Goal: Task Accomplishment & Management: Use online tool/utility

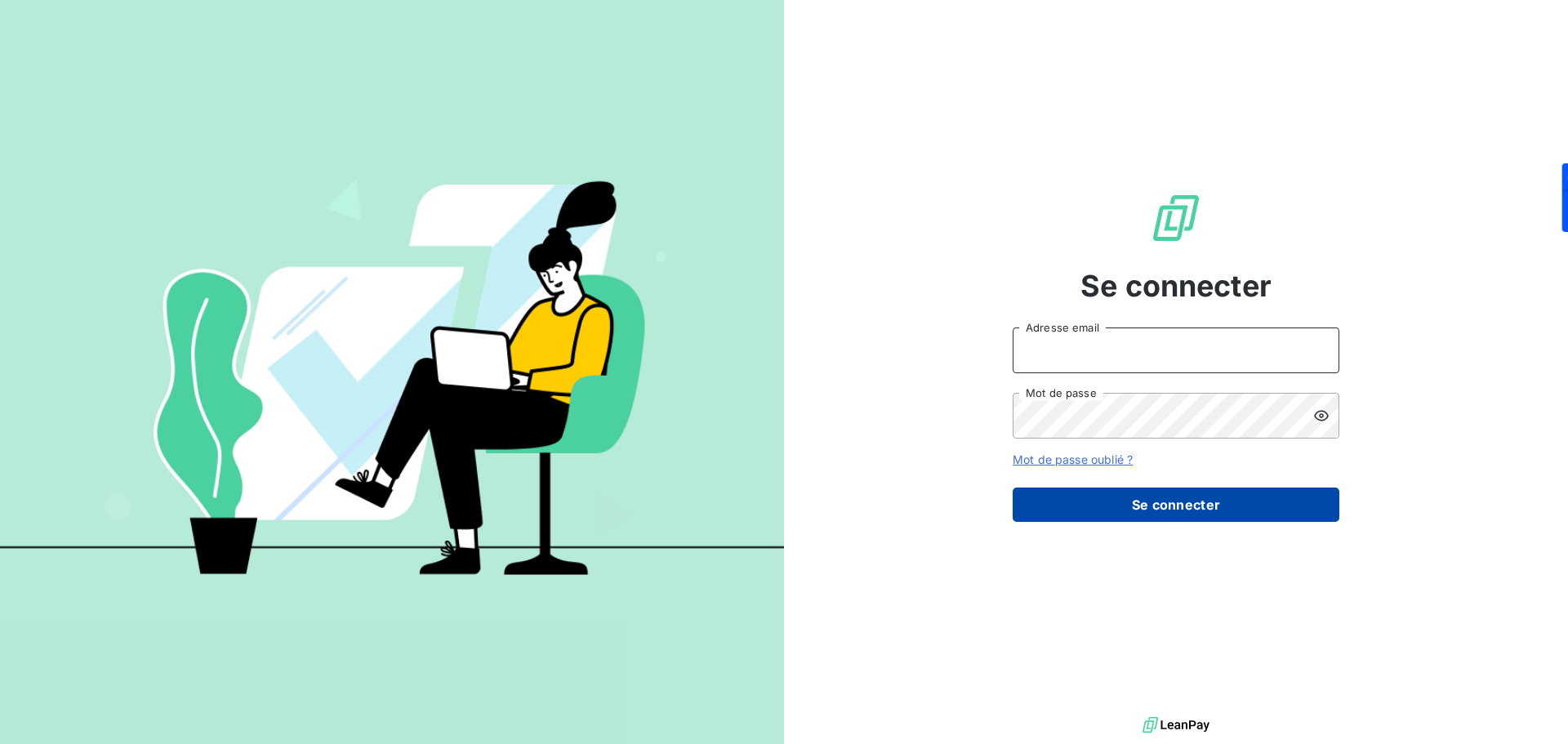
type input "[PERSON_NAME][EMAIL_ADDRESS][PERSON_NAME][DOMAIN_NAME]"
click at [1189, 501] on button "Se connecter" at bounding box center [1175, 504] width 327 height 35
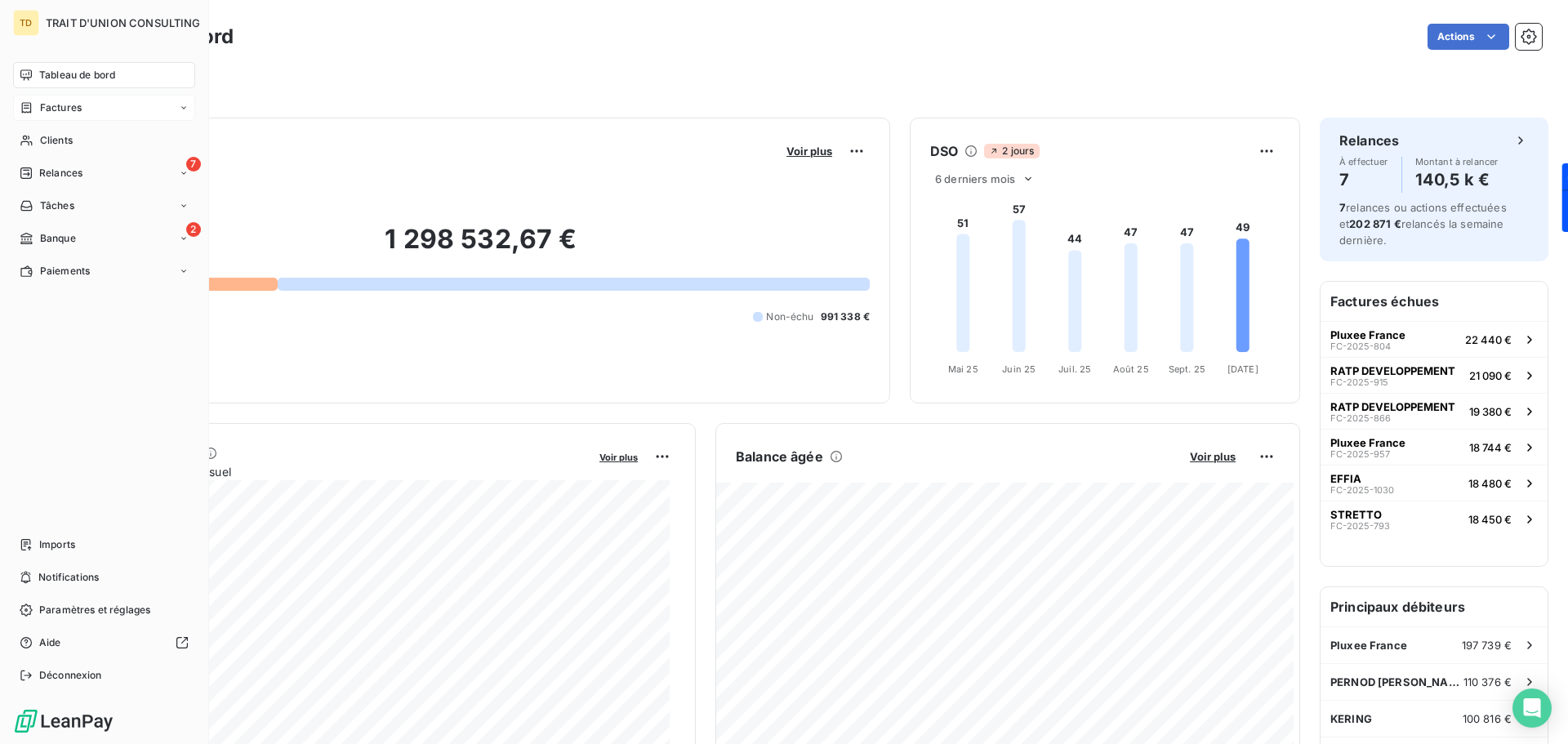
click at [57, 105] on span "Factures" at bounding box center [60, 107] width 42 height 15
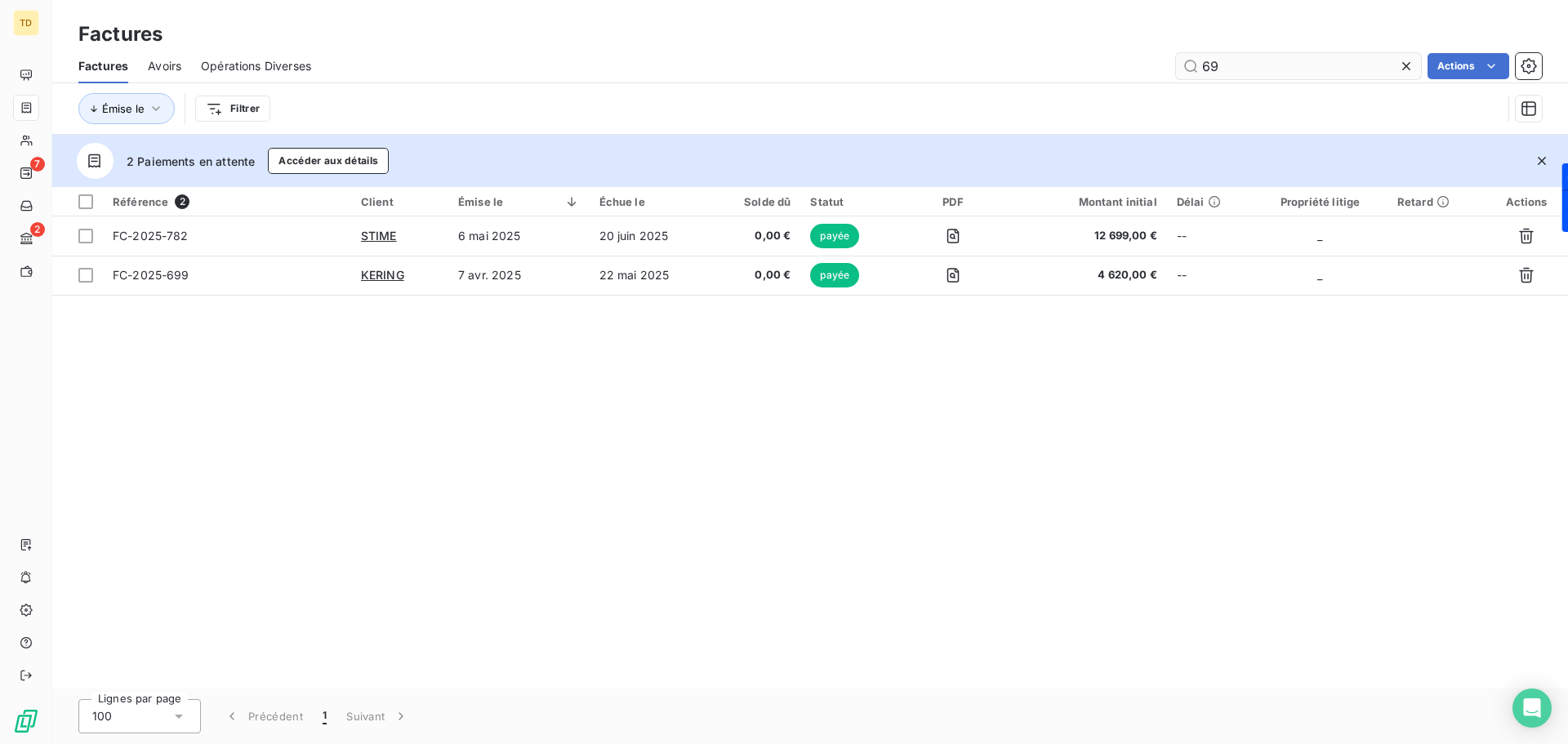
type input "6"
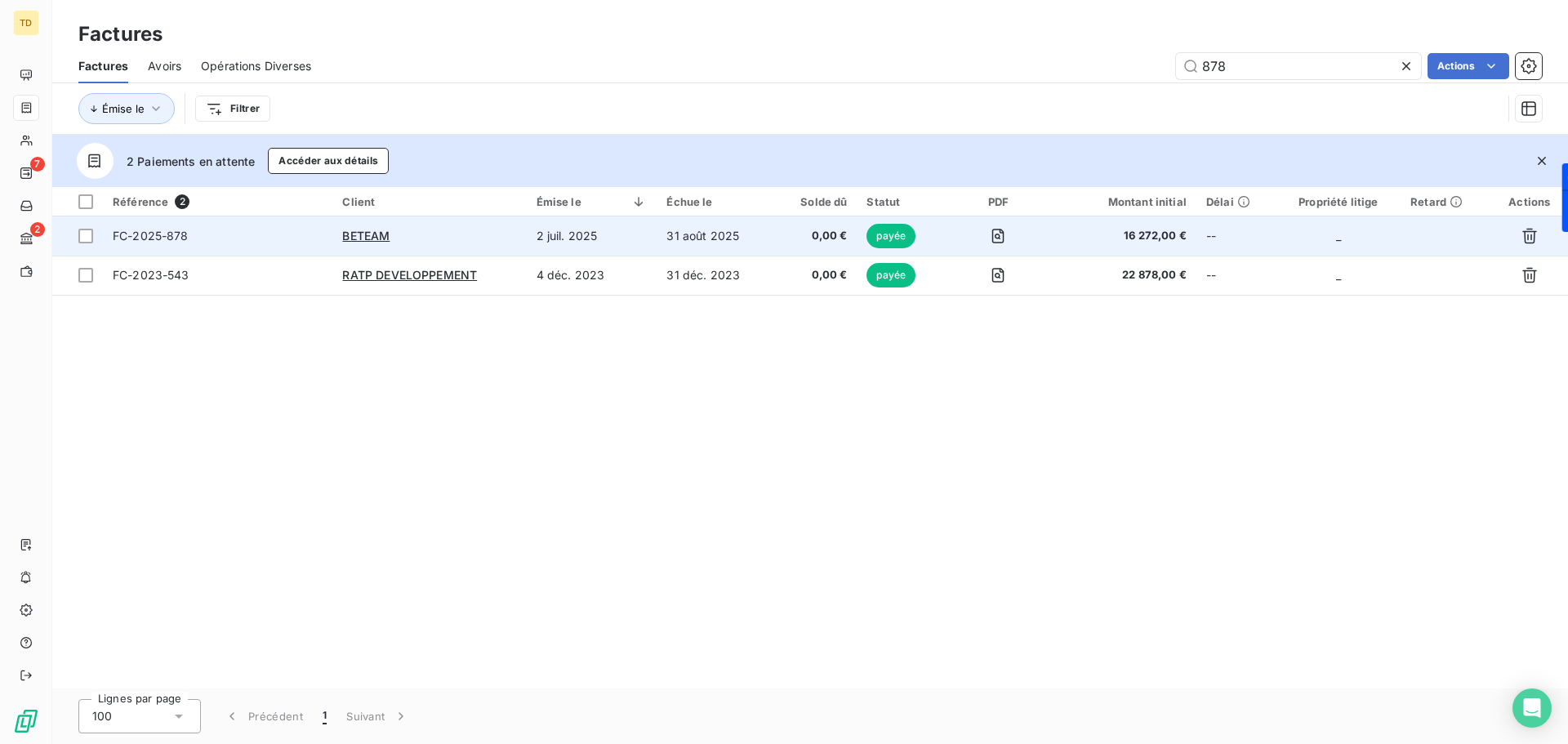
type input "878"
click at [450, 242] on div "BETEAM" at bounding box center [429, 235] width 174 height 16
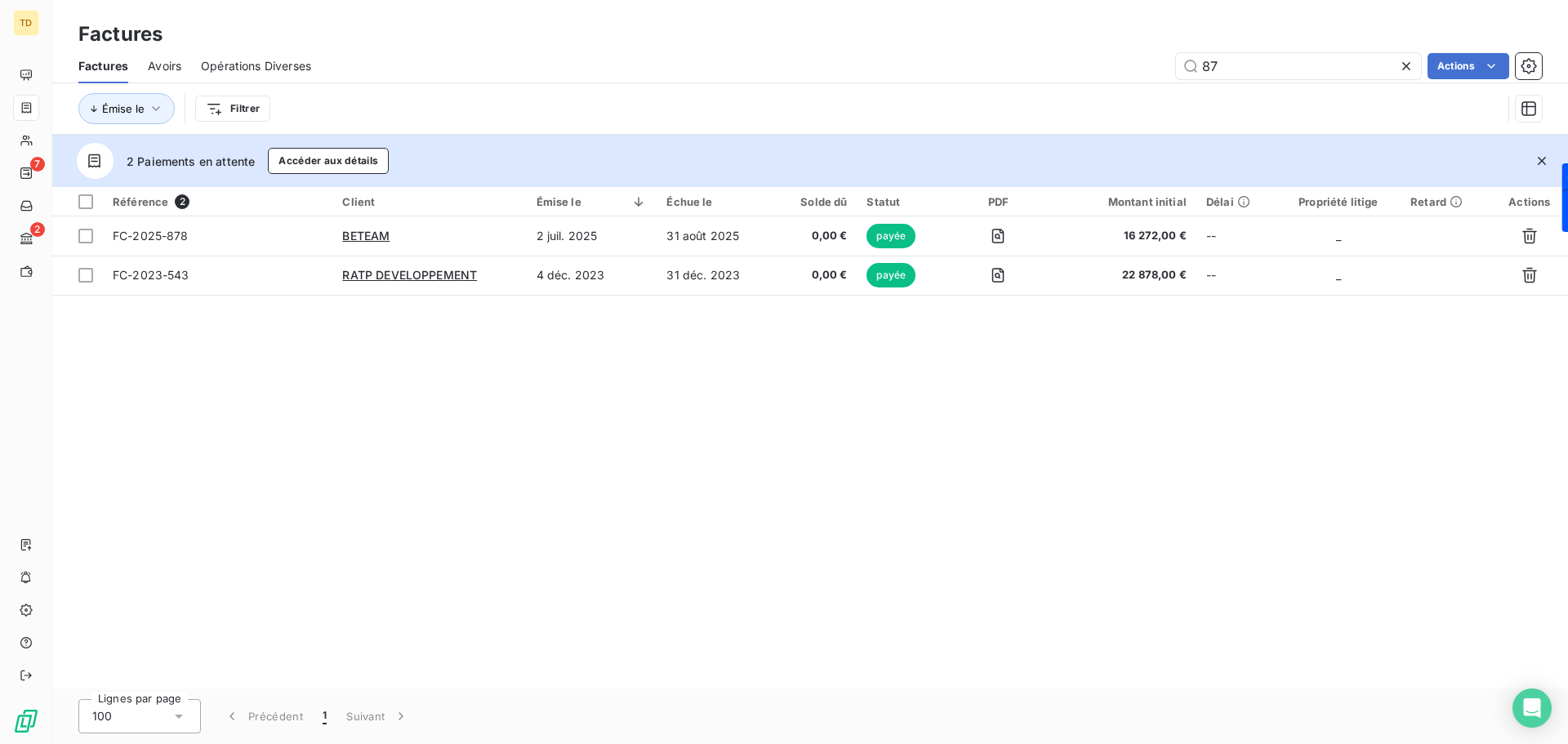
type input "8"
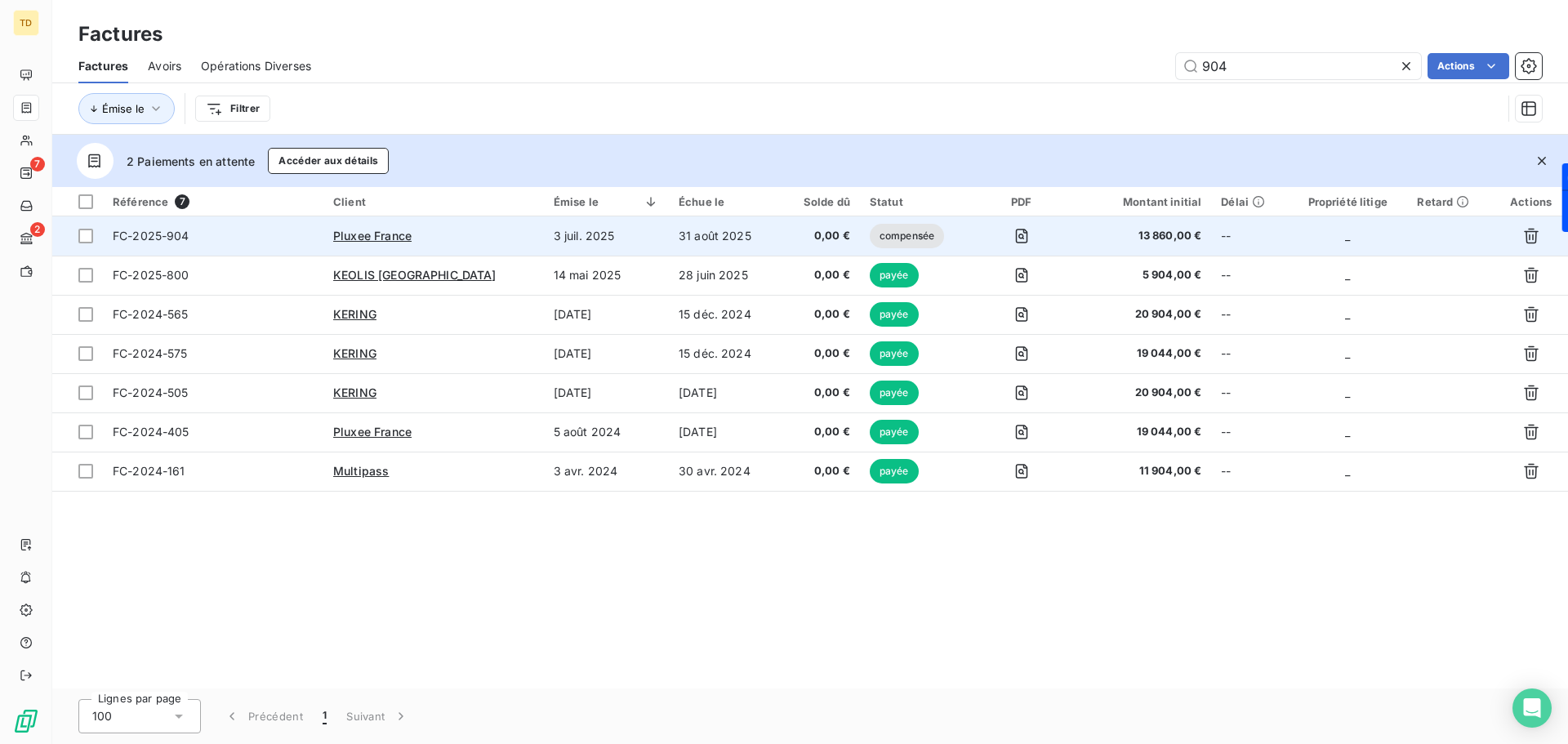
type input "904"
click at [649, 241] on td "3 juil. 2025" at bounding box center [606, 236] width 125 height 39
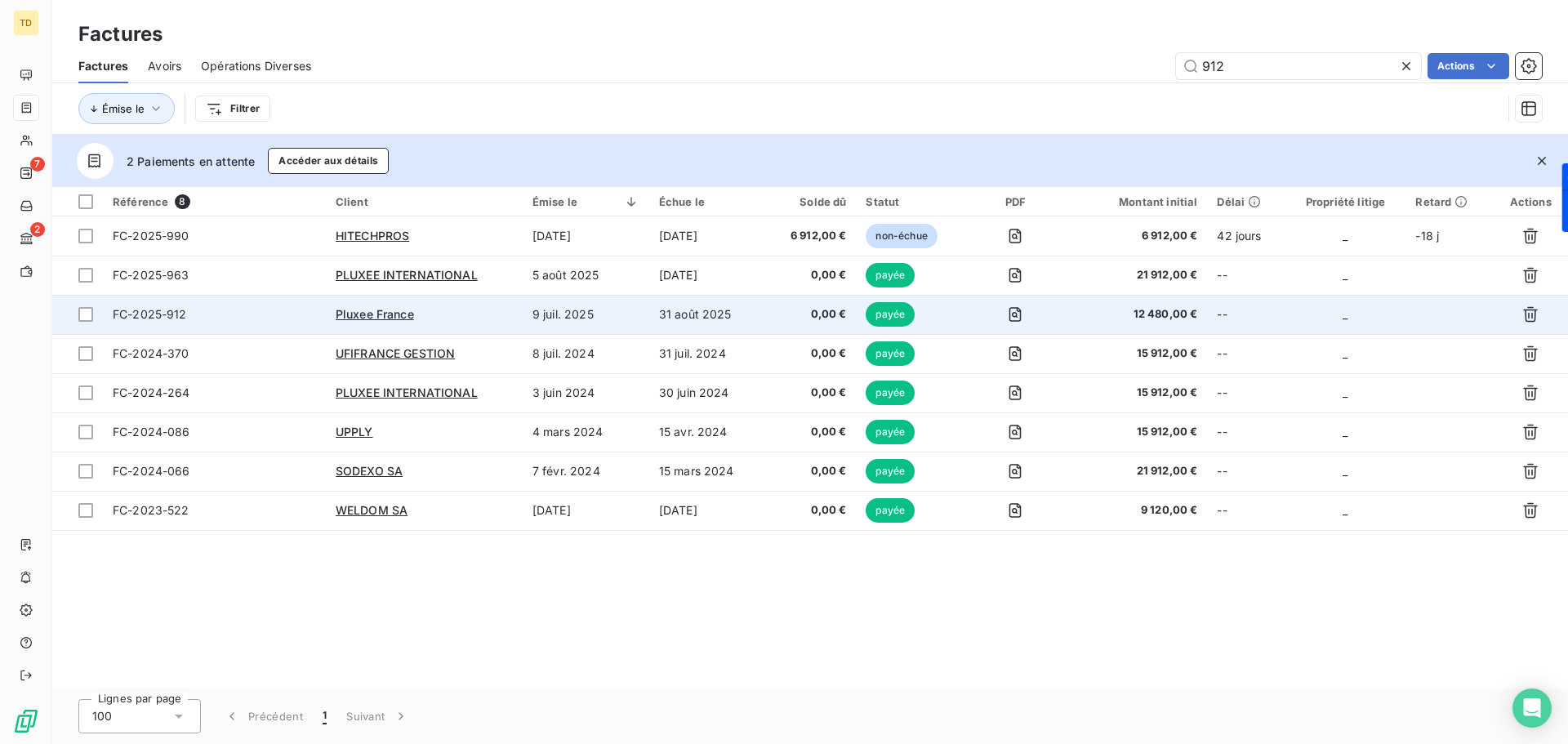
type input "912"
click at [607, 318] on td "9 juil. 2025" at bounding box center [586, 314] width 127 height 39
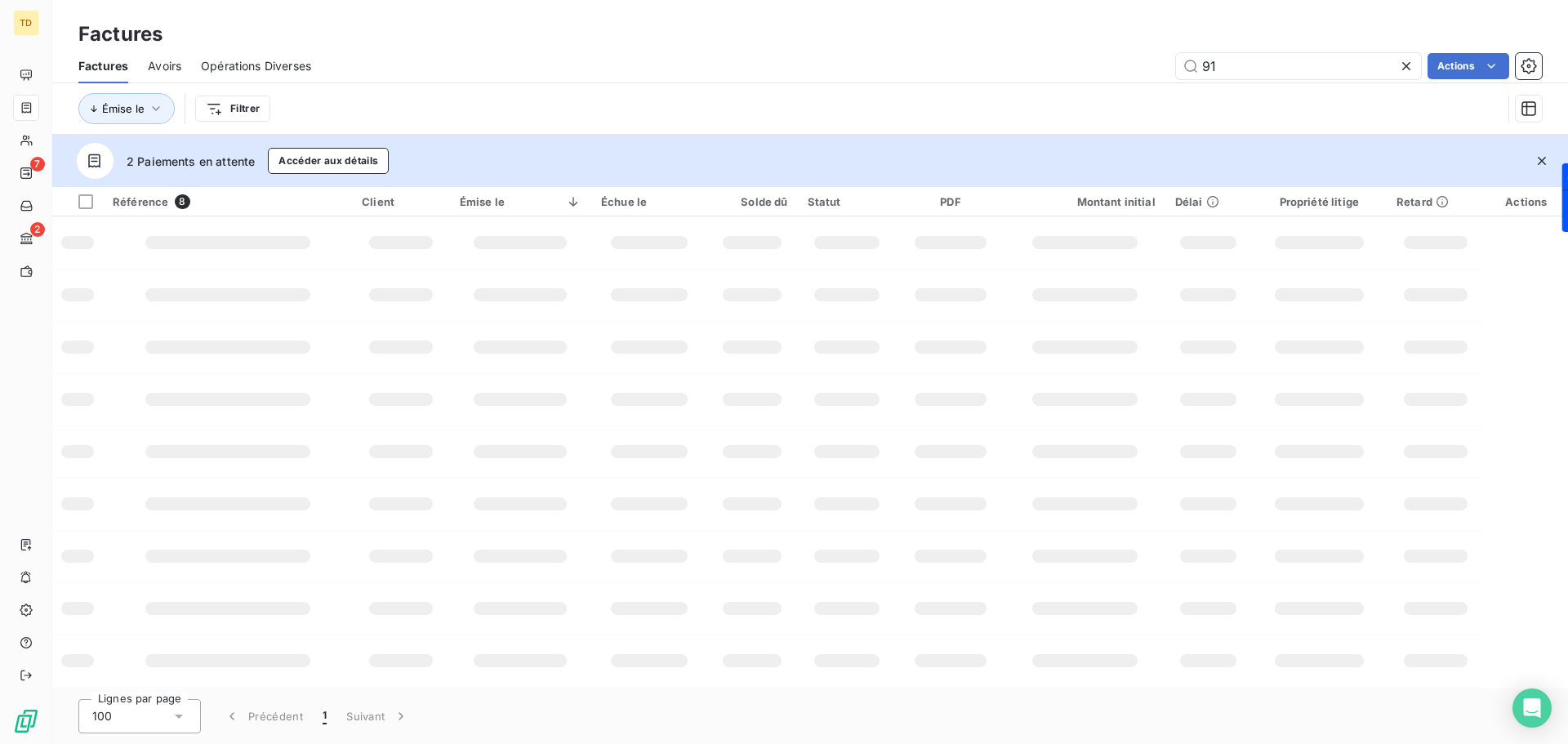
type input "9"
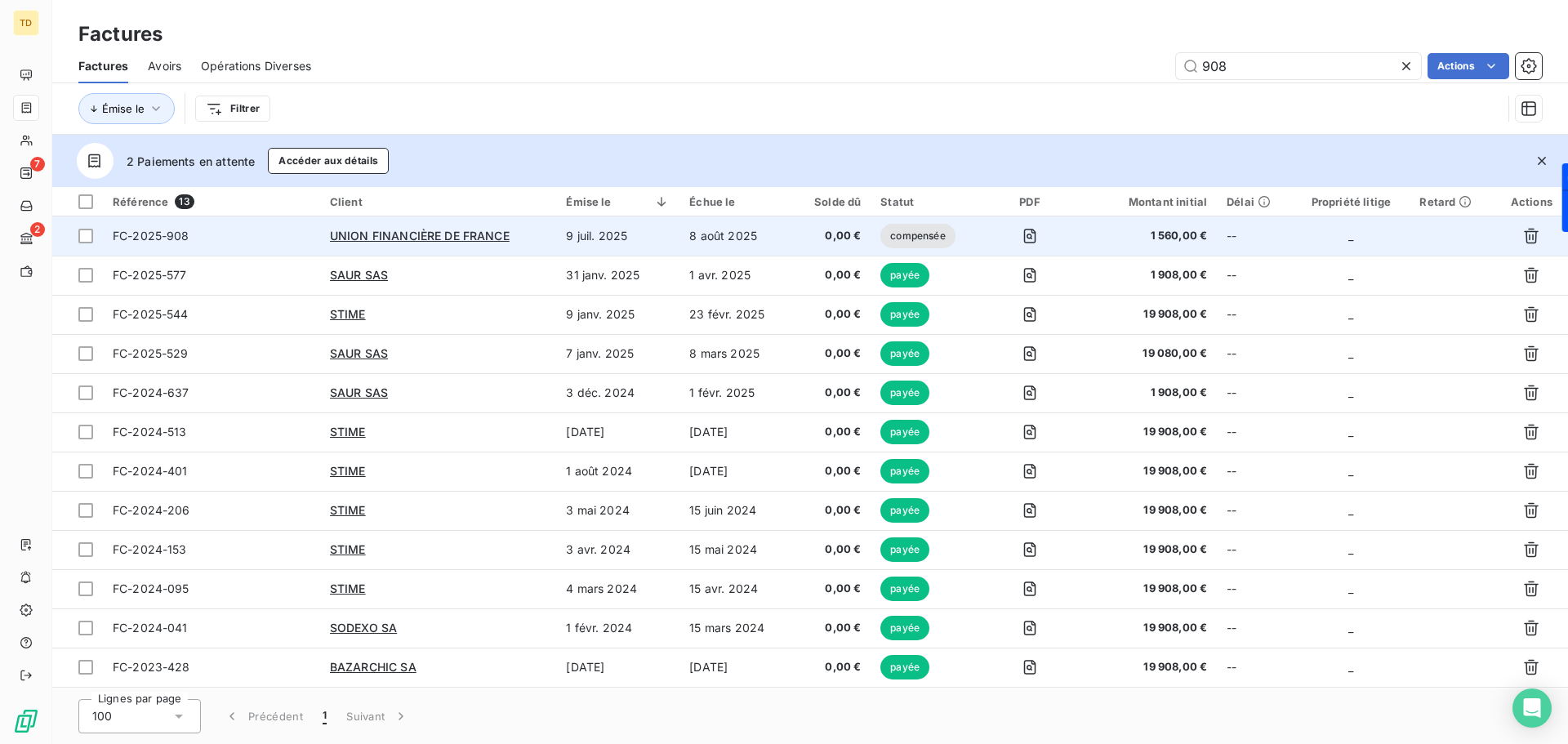
type input "908"
click at [706, 251] on td "8 août 2025" at bounding box center [735, 236] width 112 height 39
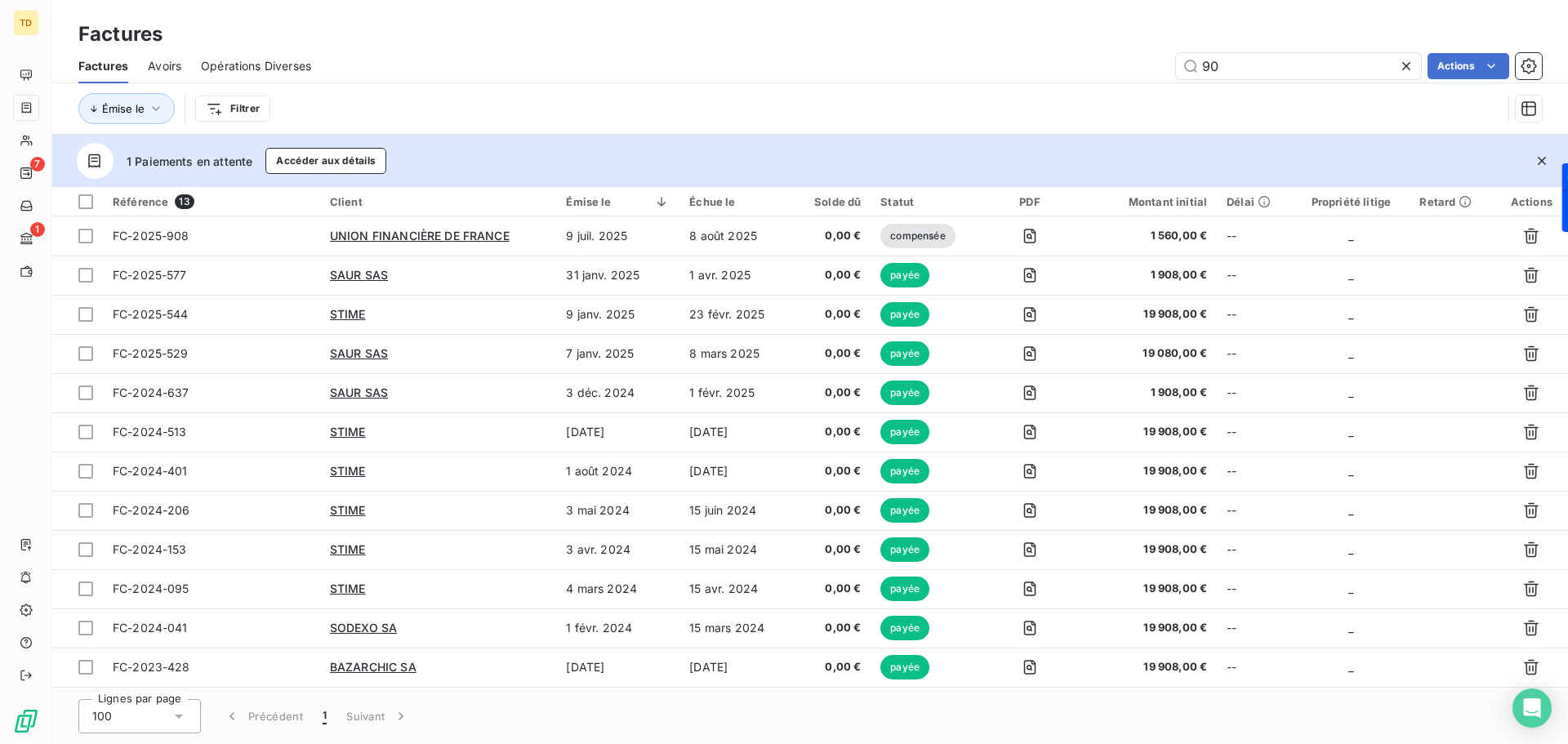
type input "9"
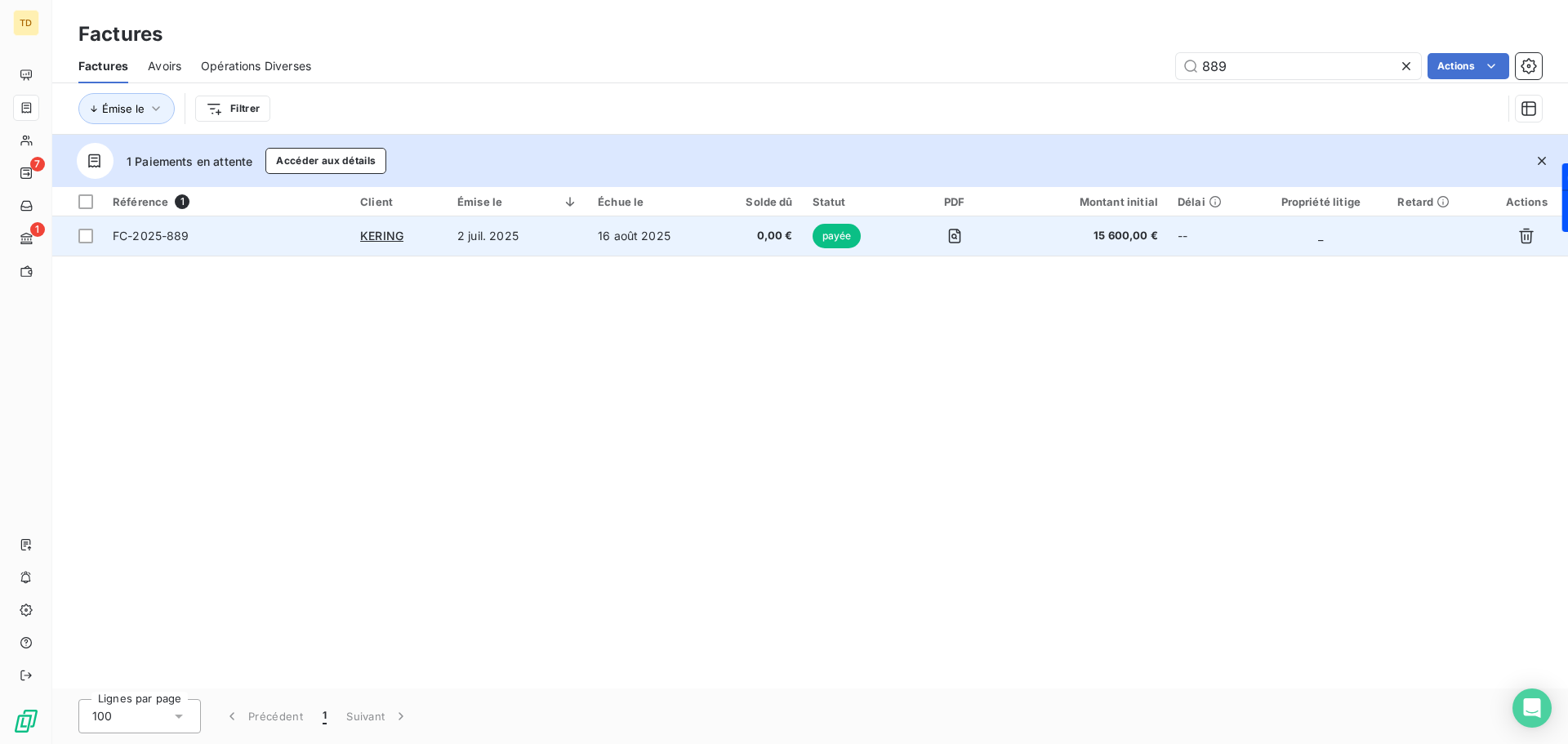
type input "889"
click at [673, 242] on td "16 août 2025" at bounding box center [649, 236] width 125 height 39
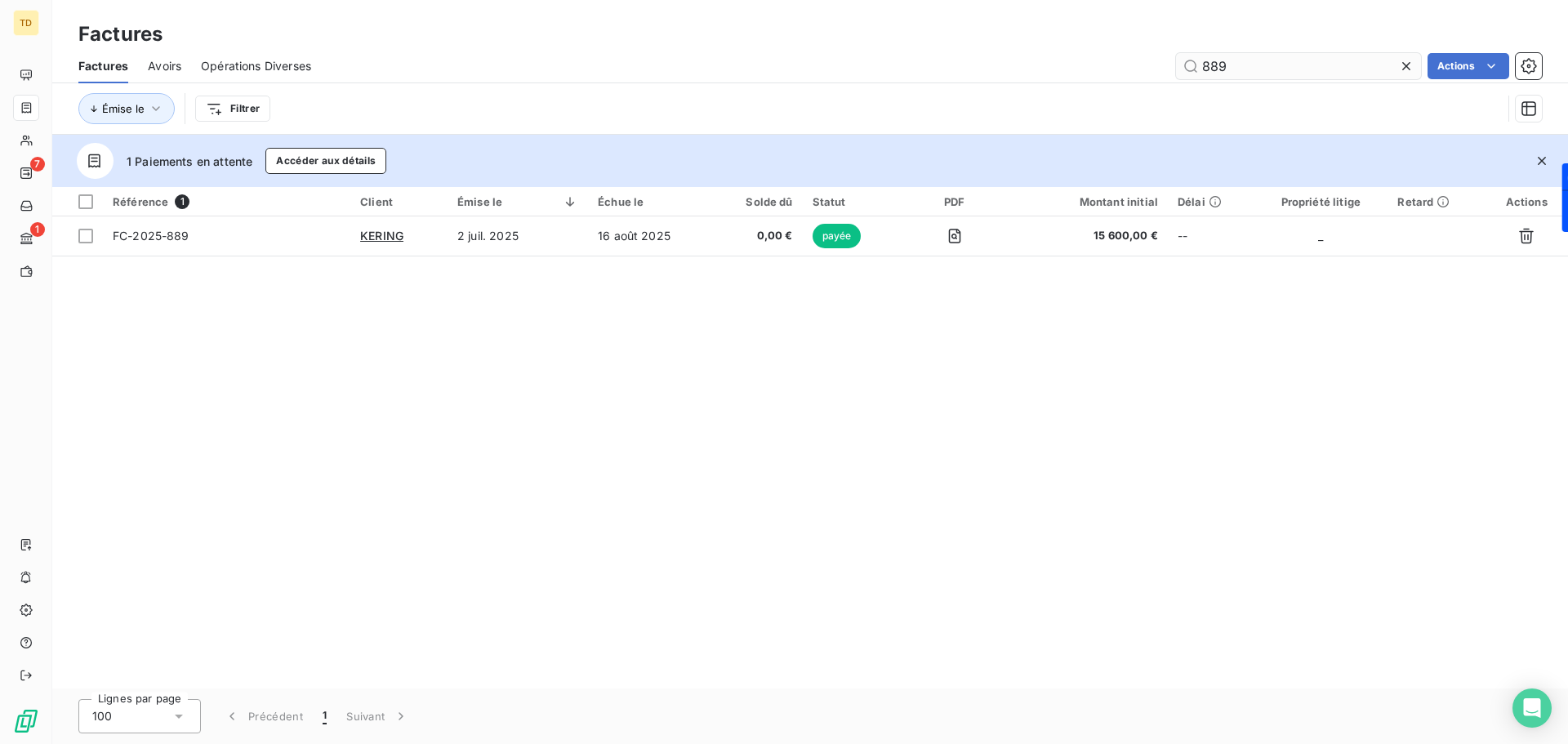
click at [1234, 67] on input "889" at bounding box center [1298, 66] width 245 height 27
type input "8"
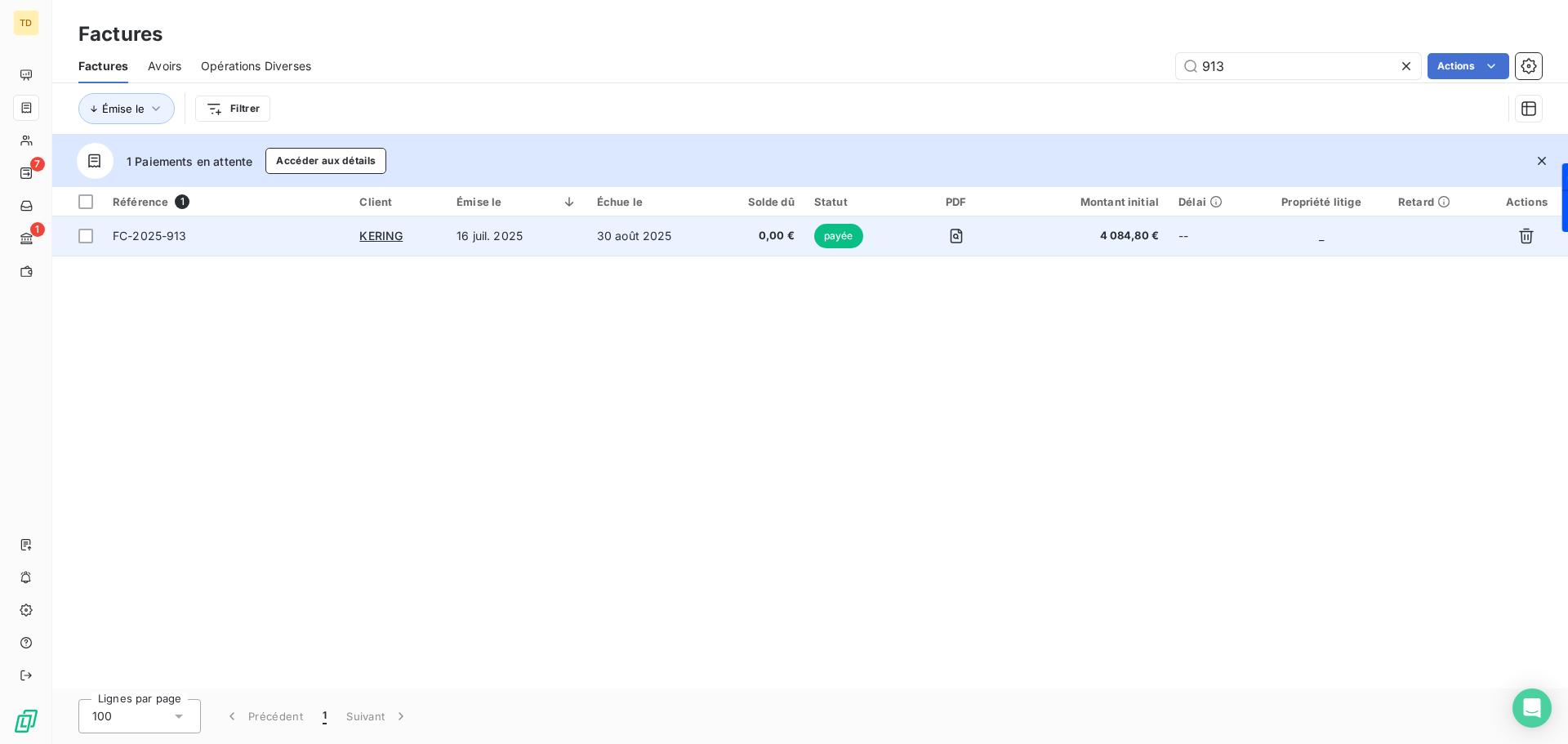
type input "913"
click at [477, 239] on td "16 juil. 2025" at bounding box center [517, 236] width 141 height 39
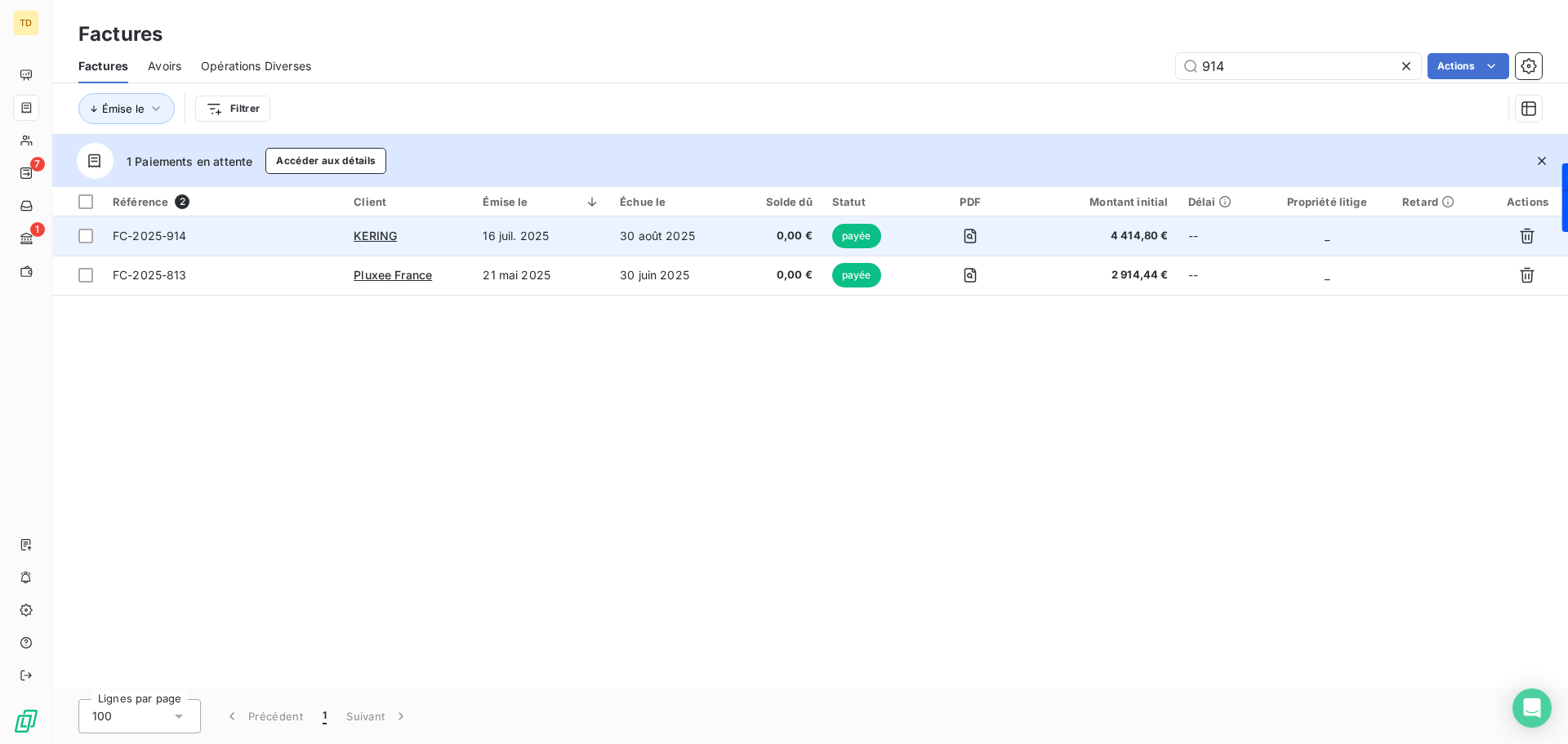
type input "914"
click at [569, 230] on td "16 juil. 2025" at bounding box center [541, 236] width 137 height 39
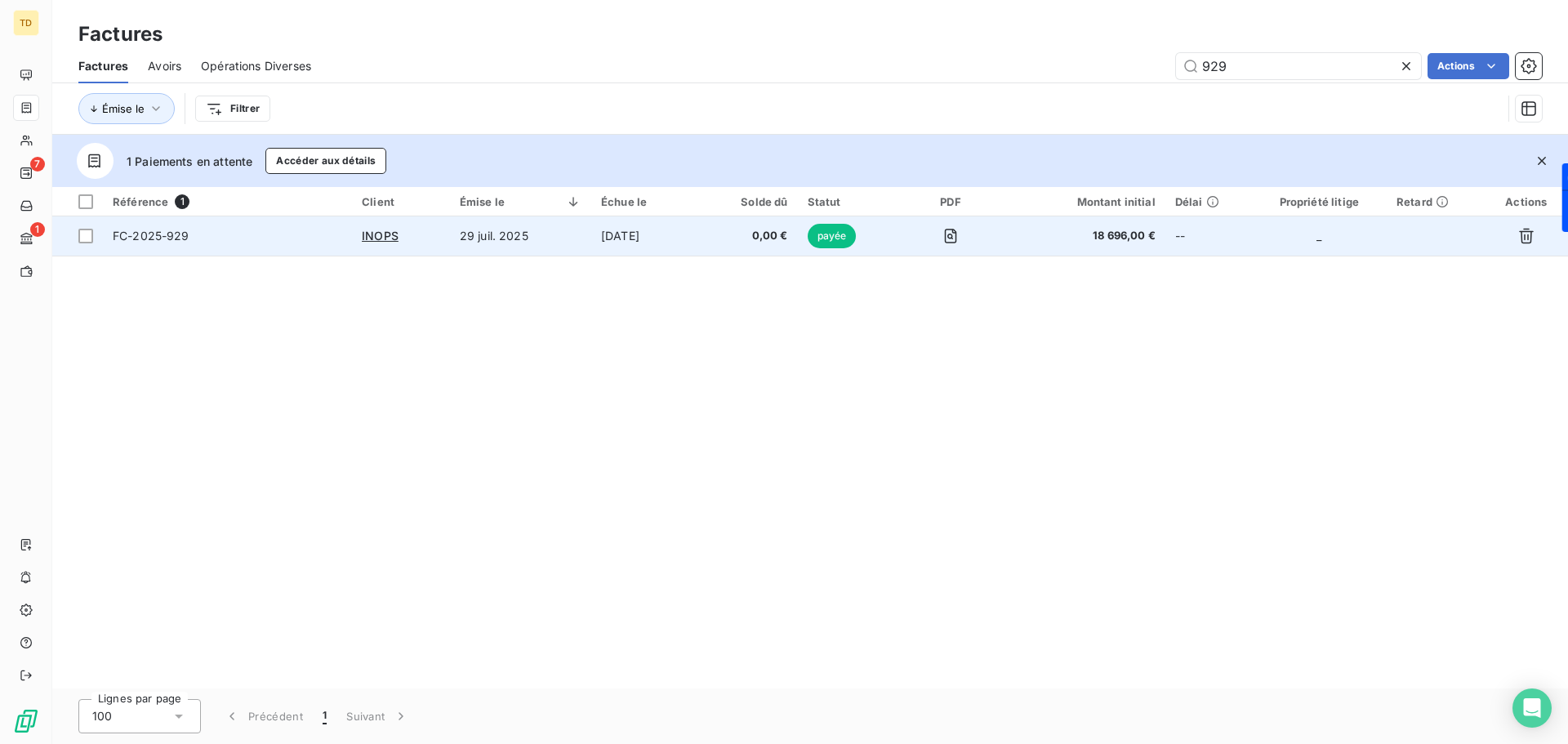
type input "929"
click at [707, 229] on td "[DATE]" at bounding box center [649, 236] width 116 height 39
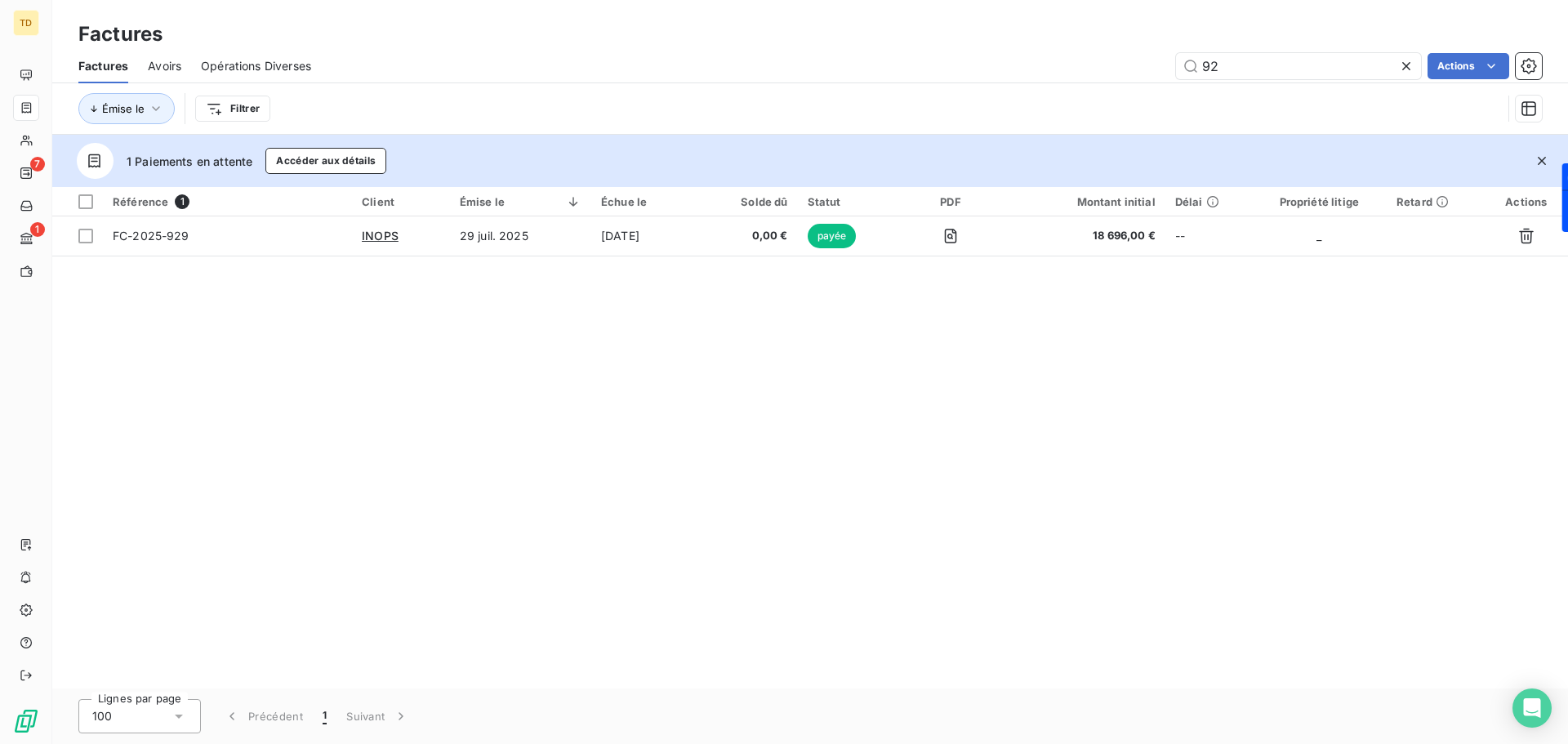
type input "9"
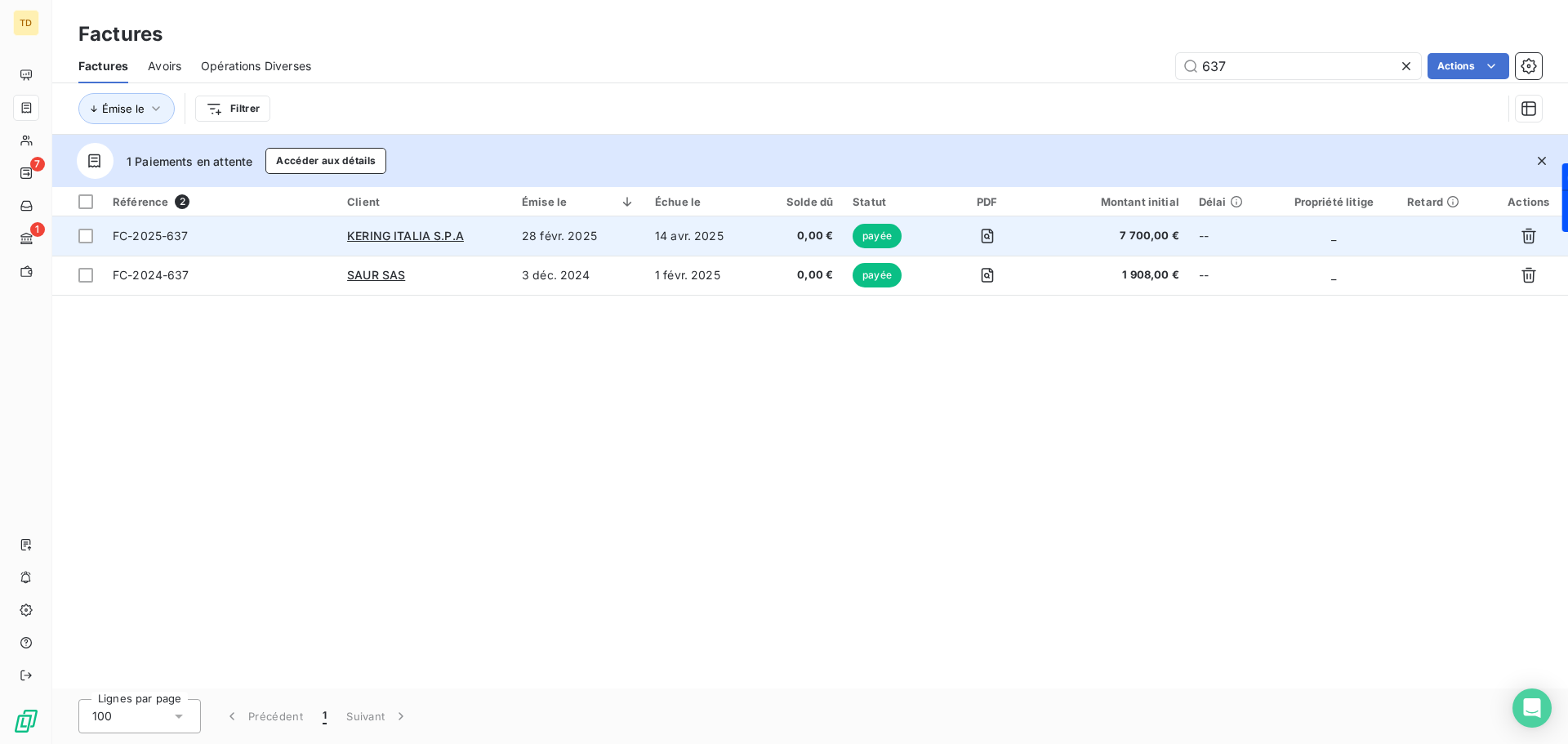
type input "637"
click at [551, 234] on td "28 févr. 2025" at bounding box center [579, 236] width 133 height 39
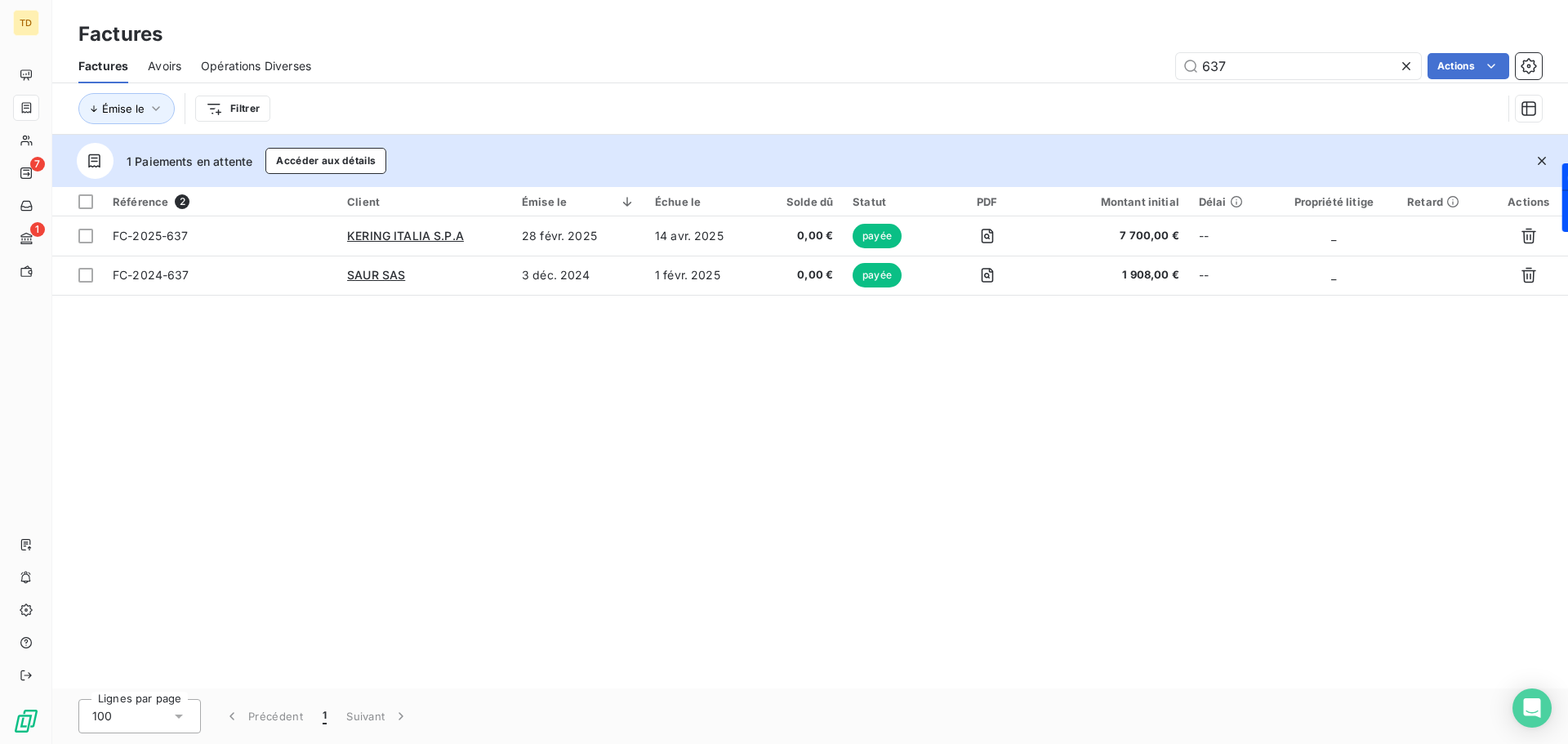
drag, startPoint x: 1234, startPoint y: 58, endPoint x: 1156, endPoint y: 64, distance: 78.2
click at [1156, 64] on div "637 Actions" at bounding box center [936, 66] width 1211 height 27
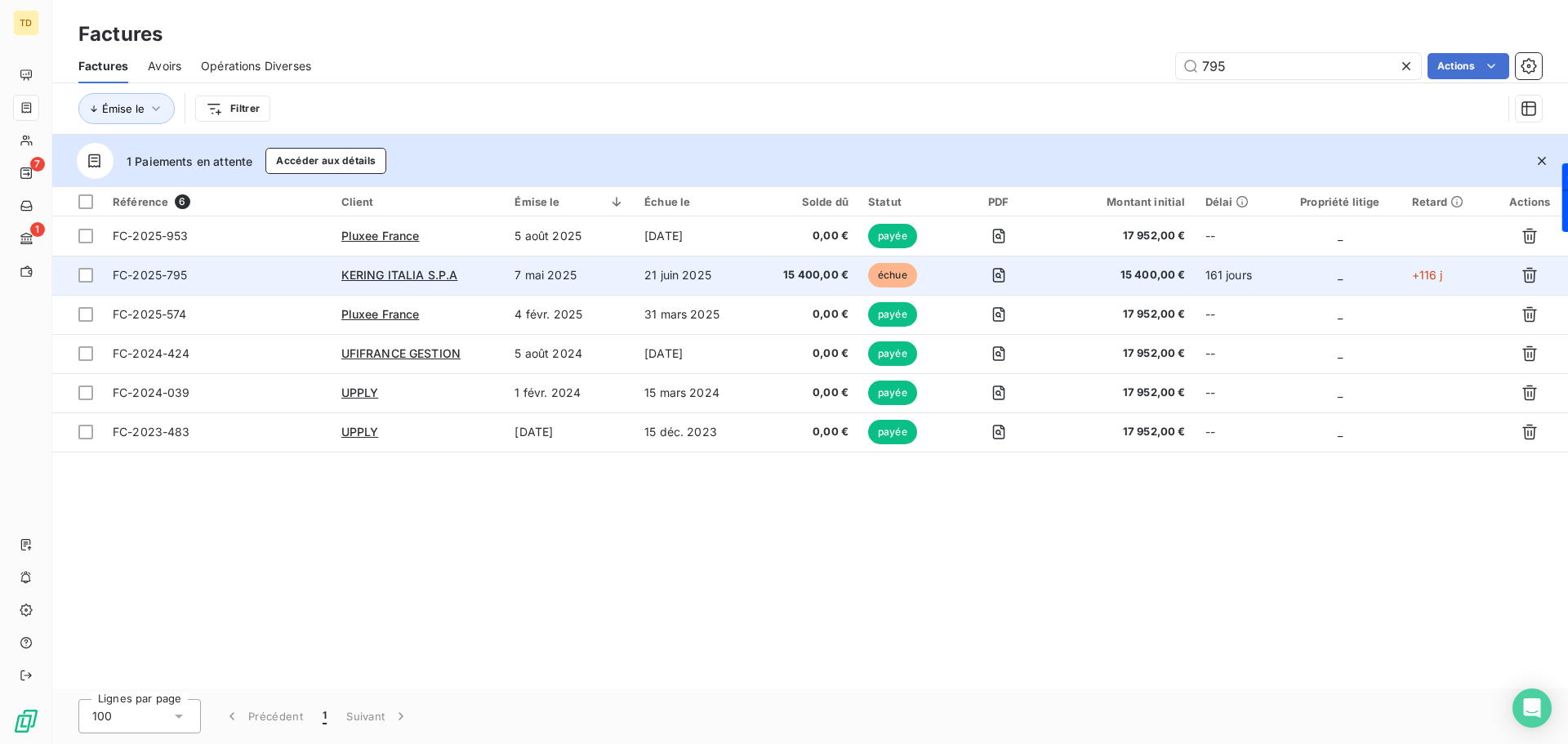
type input "795"
click at [578, 278] on td "7 mai 2025" at bounding box center [569, 275] width 130 height 39
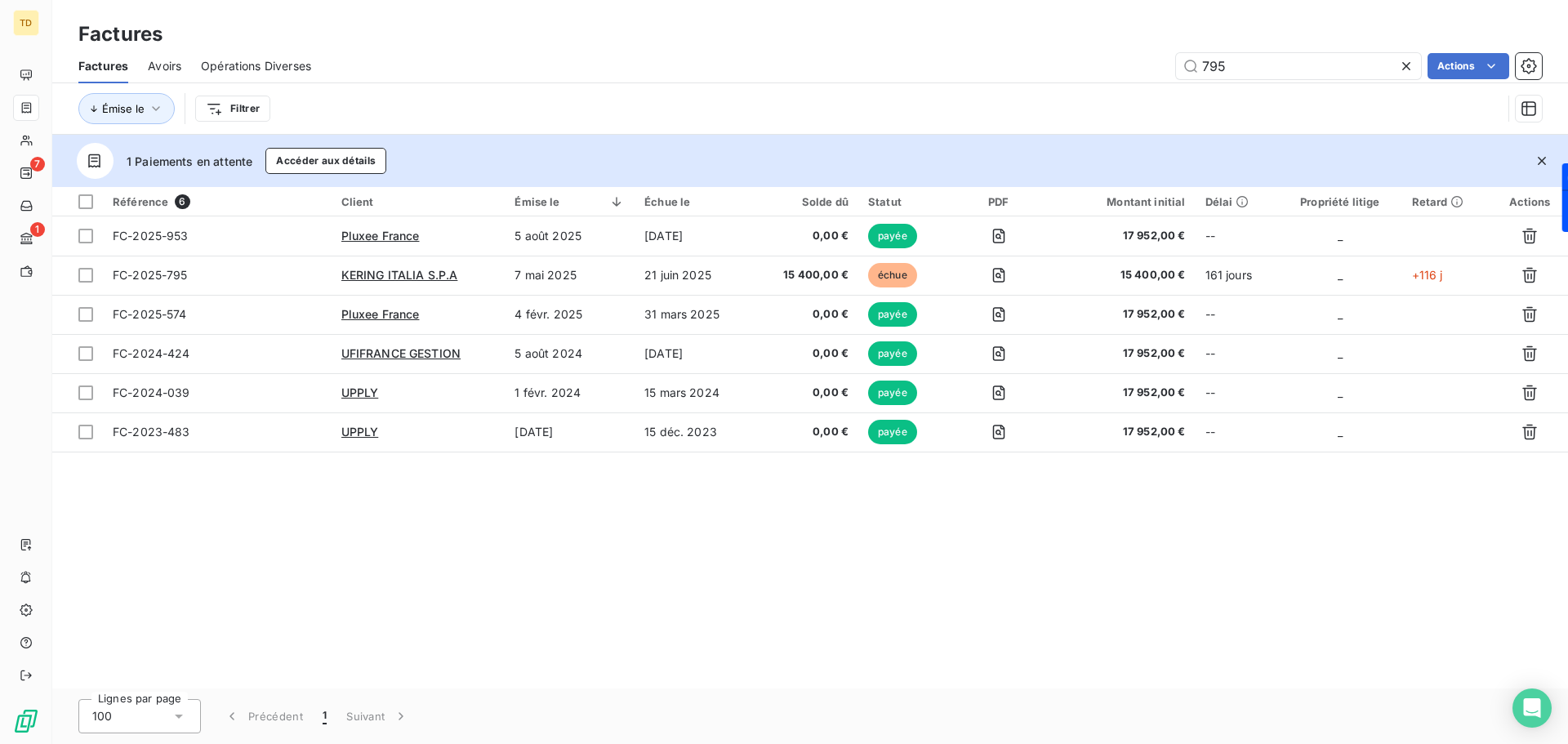
click at [162, 67] on span "Avoirs" at bounding box center [165, 66] width 34 height 16
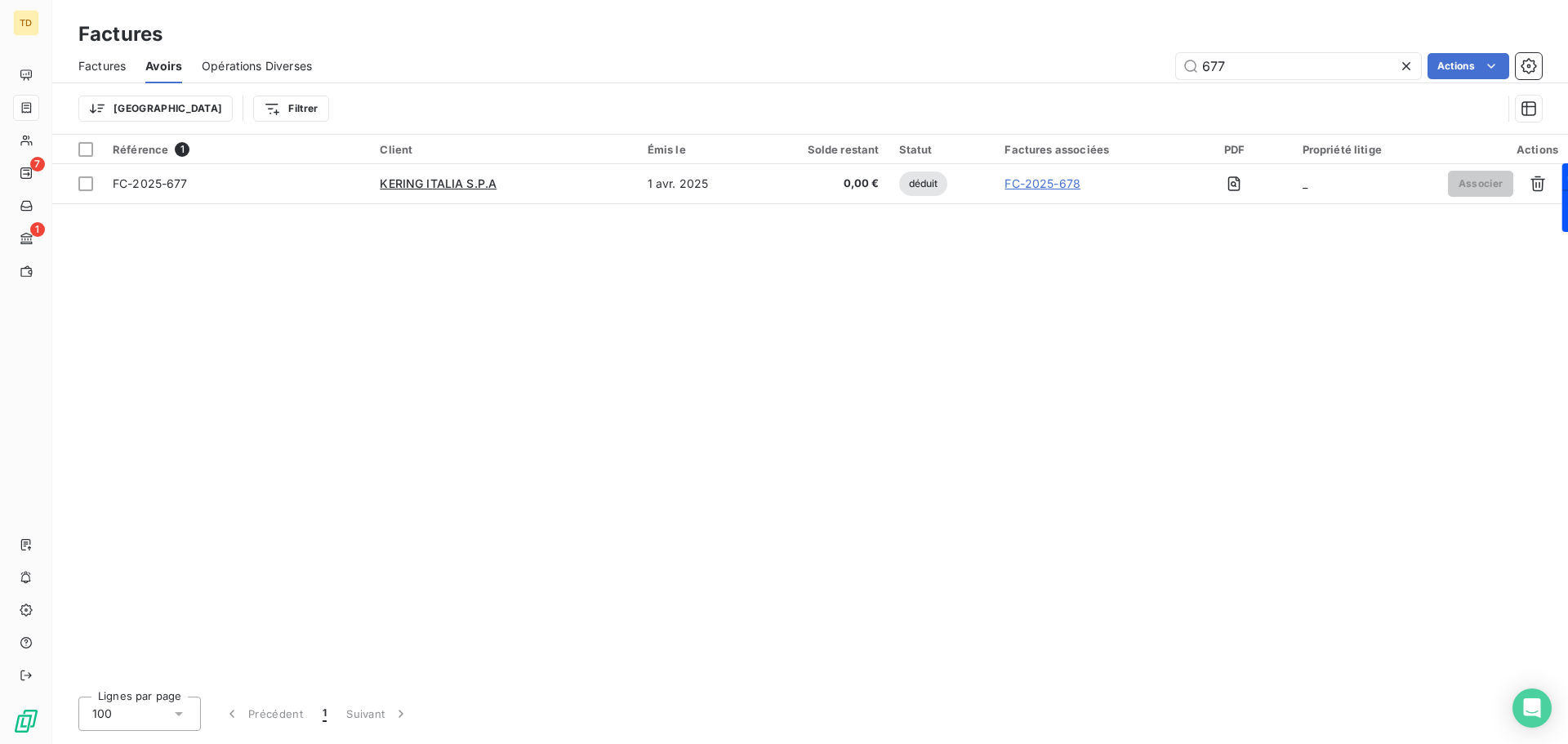
drag, startPoint x: 1246, startPoint y: 65, endPoint x: 1163, endPoint y: 65, distance: 83.0
click at [1163, 65] on div "677 Actions" at bounding box center [936, 66] width 1210 height 27
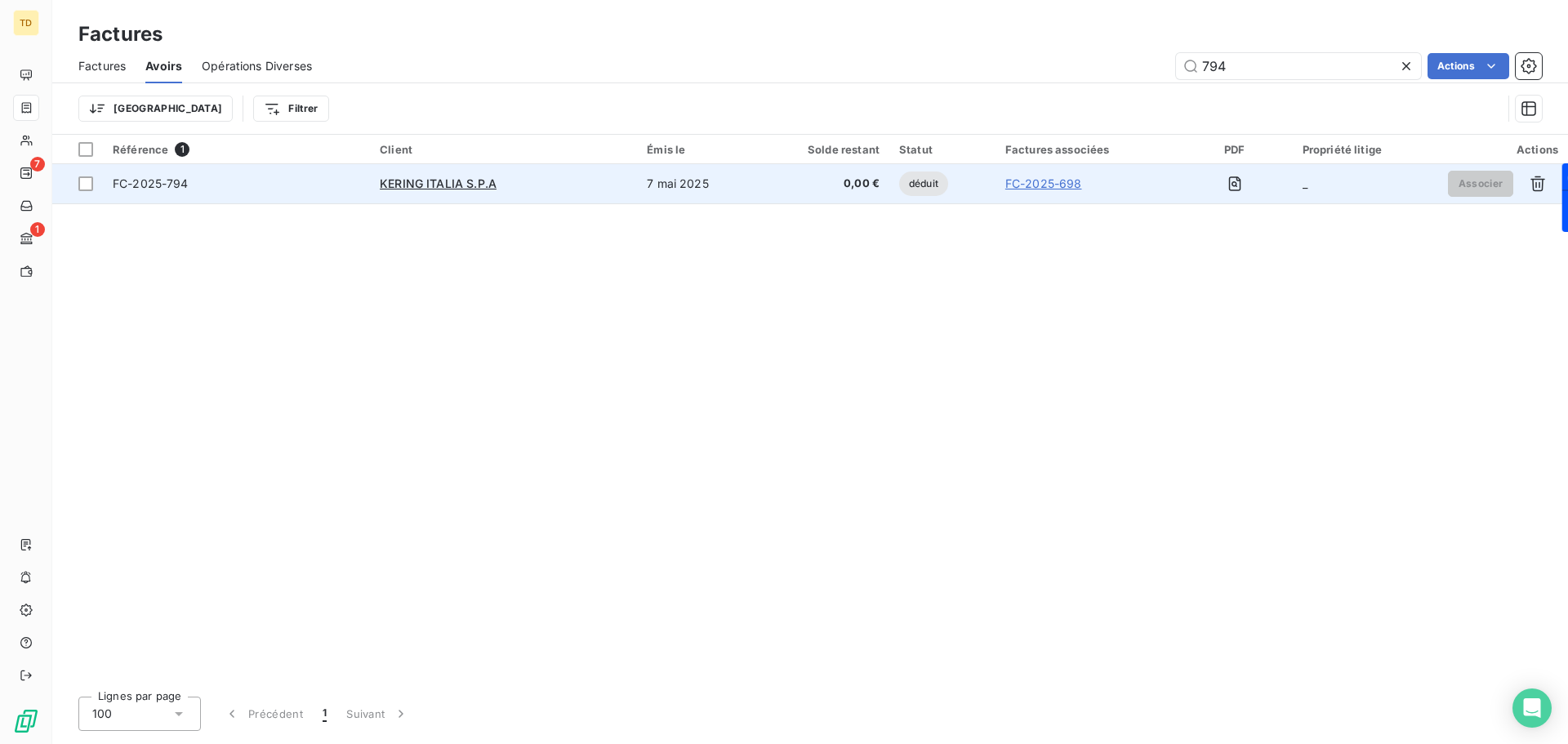
type input "794"
click at [611, 174] on td "KERING ITALIA S.P.A" at bounding box center [503, 183] width 267 height 39
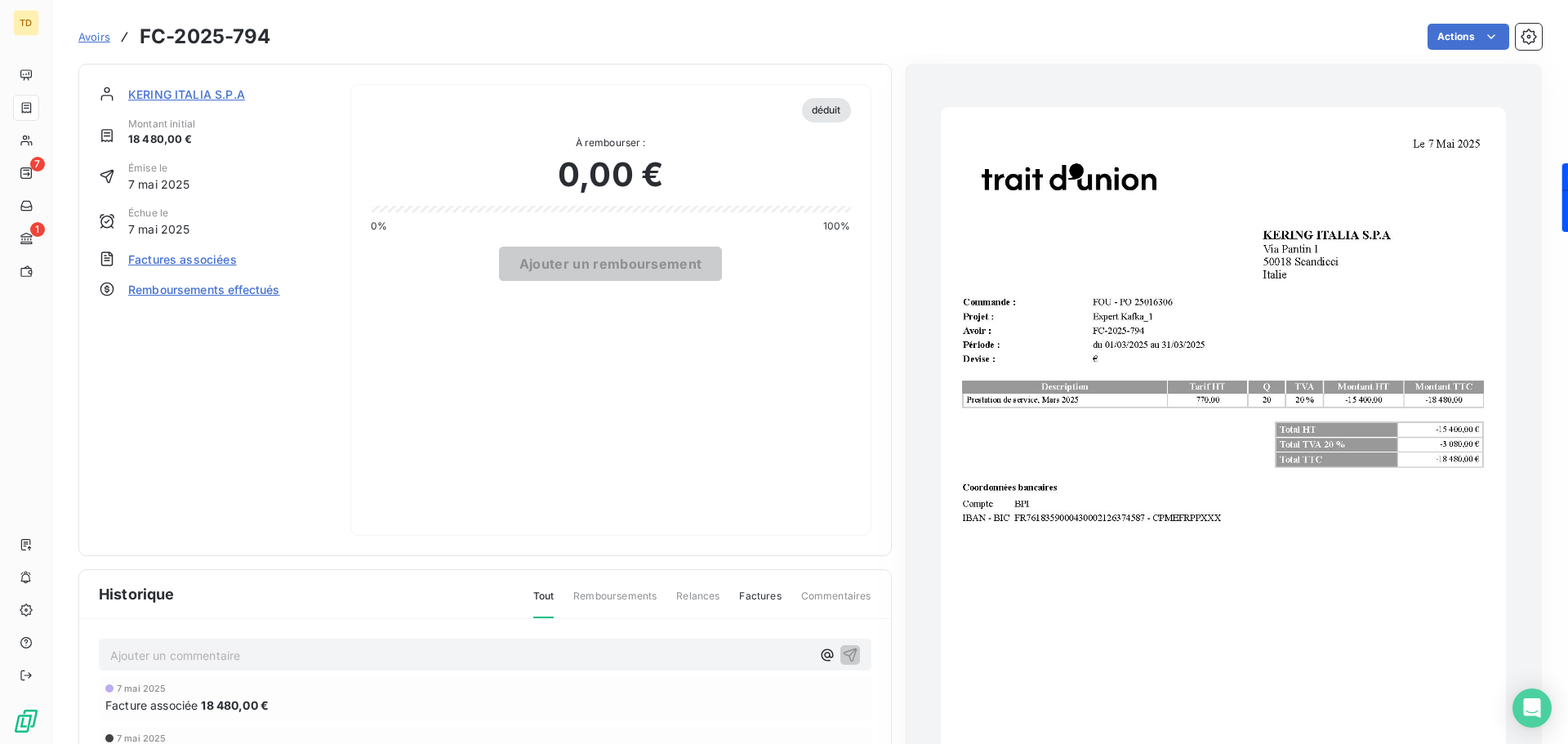
click at [181, 257] on span "Factures associées" at bounding box center [182, 258] width 109 height 17
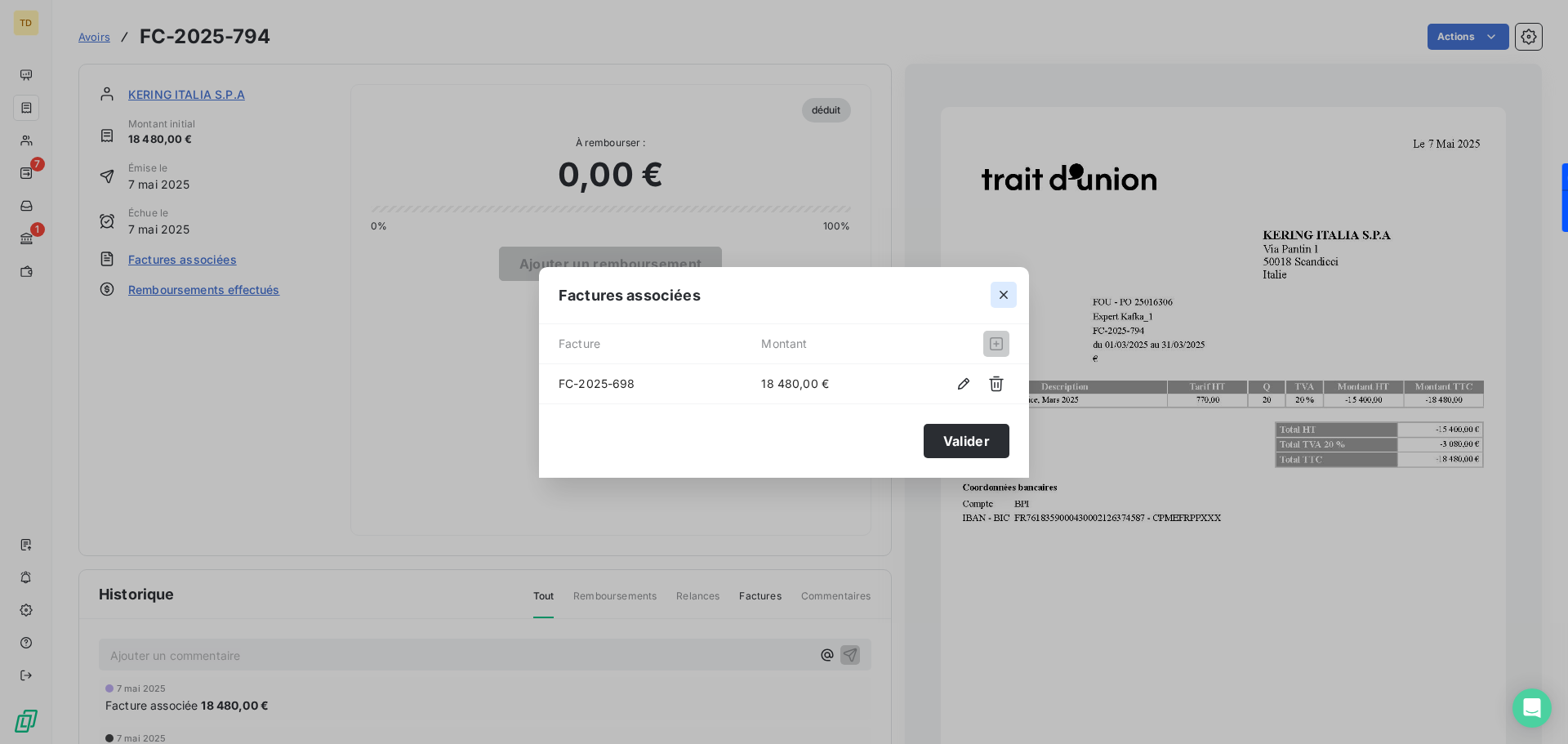
click at [1011, 295] on icon "button" at bounding box center [1003, 295] width 16 height 16
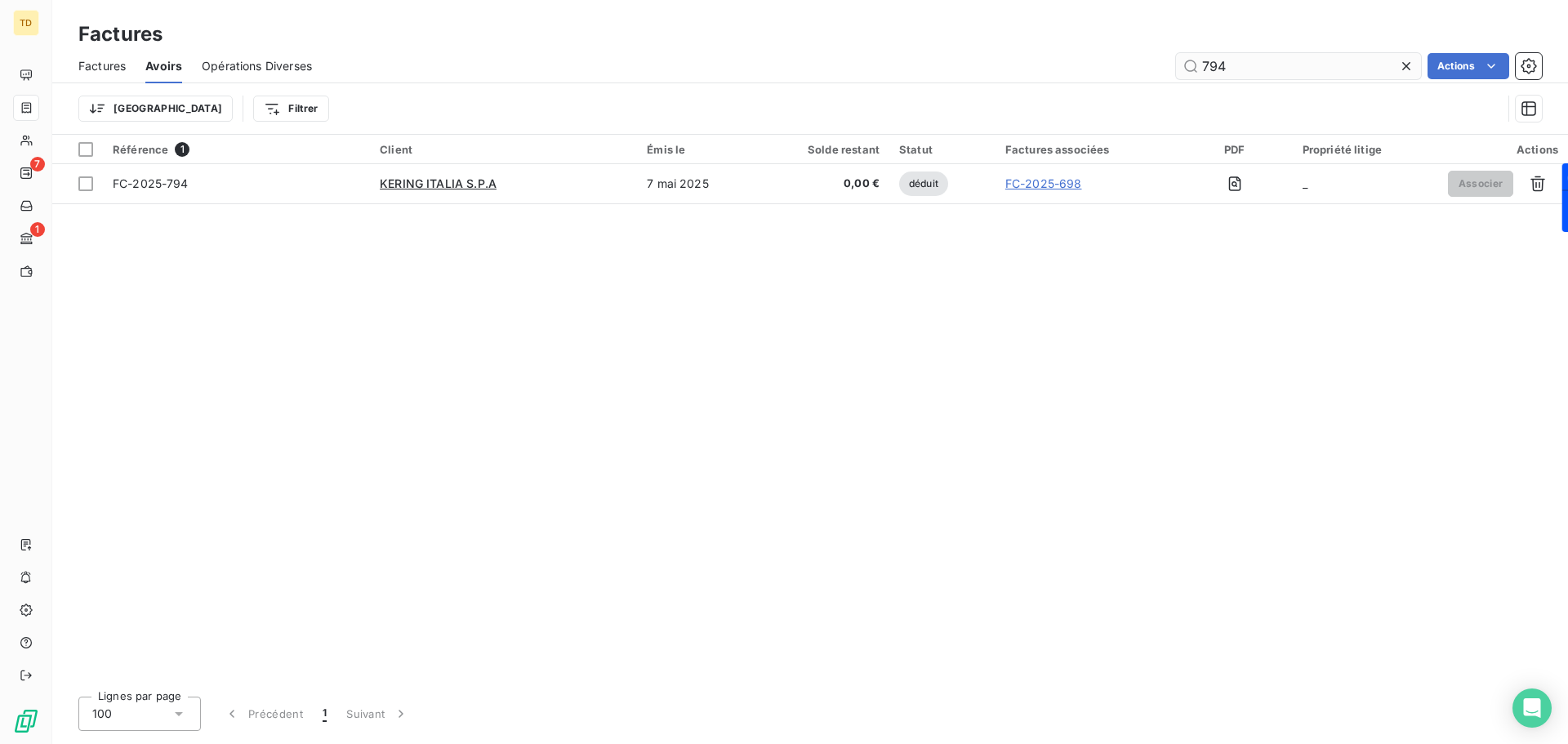
drag, startPoint x: 1238, startPoint y: 64, endPoint x: 1195, endPoint y: 62, distance: 43.0
click at [1195, 62] on input "794" at bounding box center [1298, 66] width 245 height 27
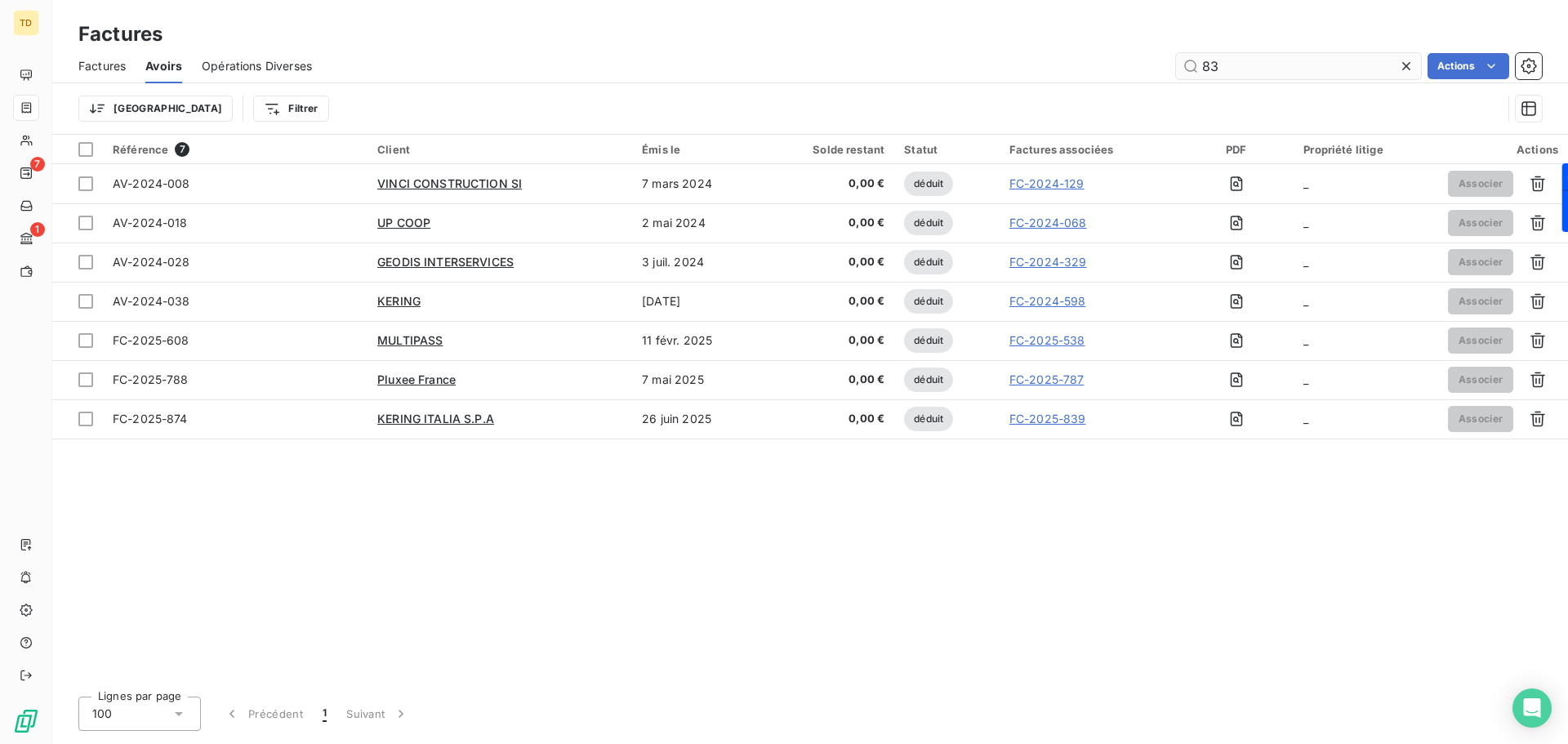
type input "839"
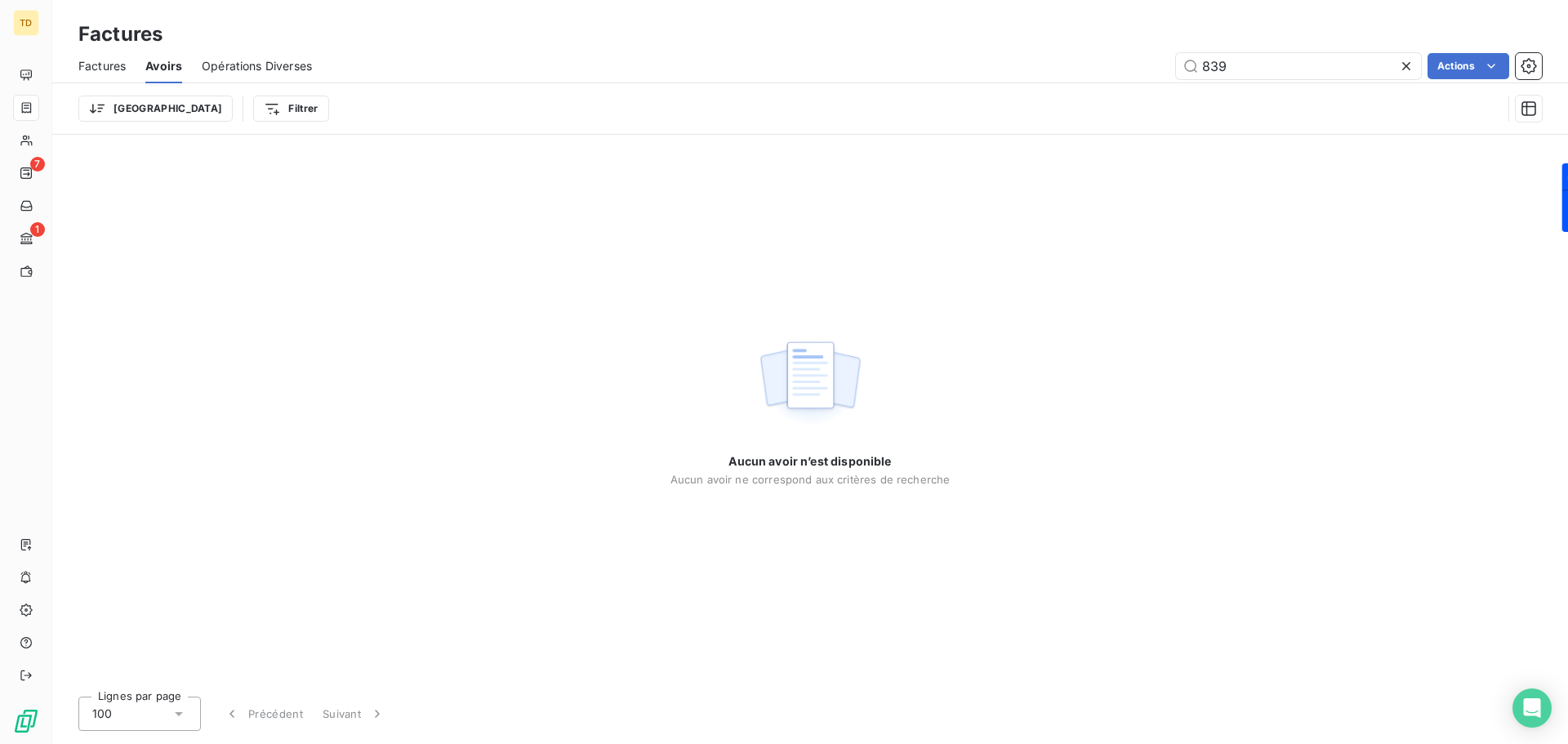
click at [121, 69] on span "Factures" at bounding box center [103, 66] width 48 height 16
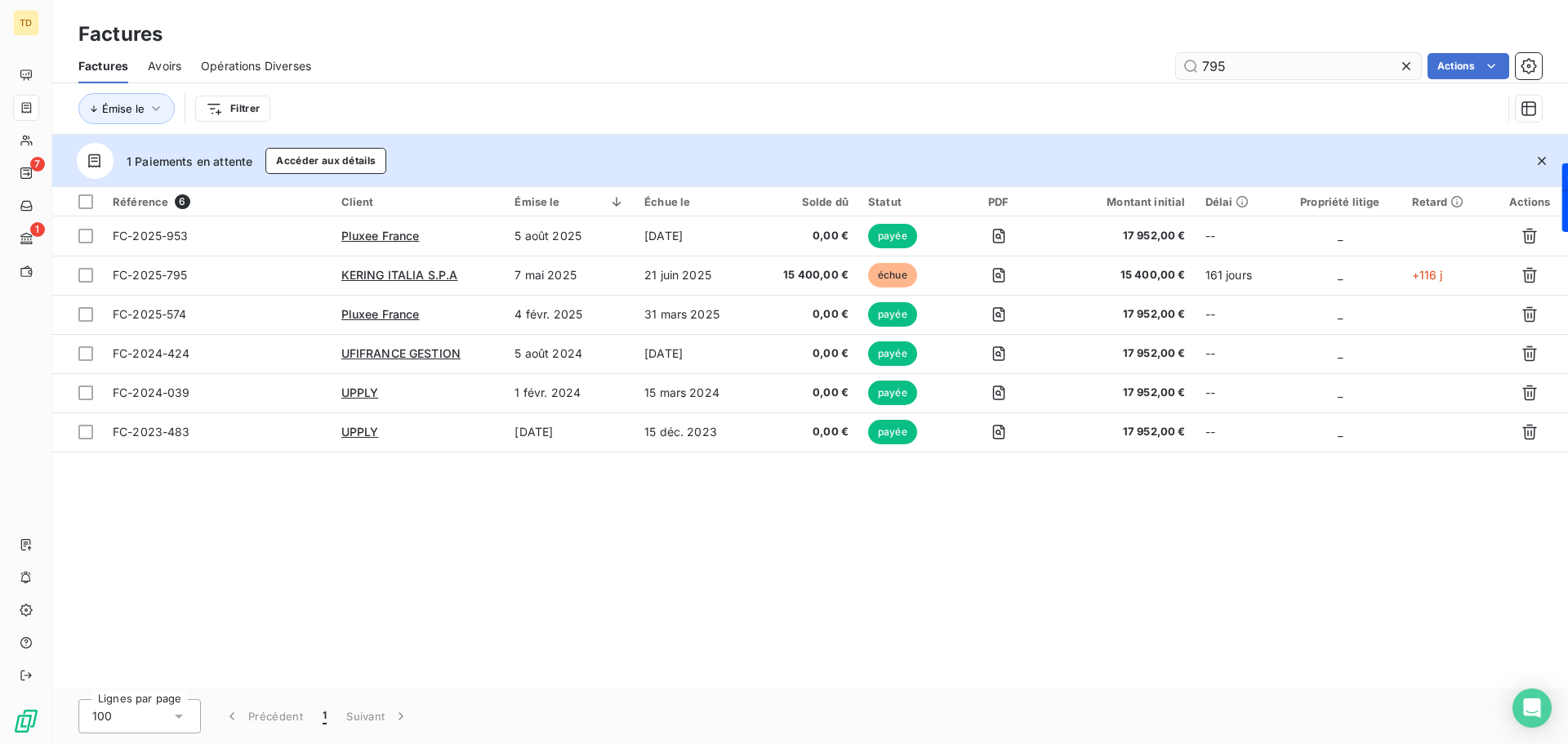
drag, startPoint x: 1284, startPoint y: 68, endPoint x: 1190, endPoint y: 69, distance: 94.0
click at [1190, 69] on input "795" at bounding box center [1298, 66] width 245 height 27
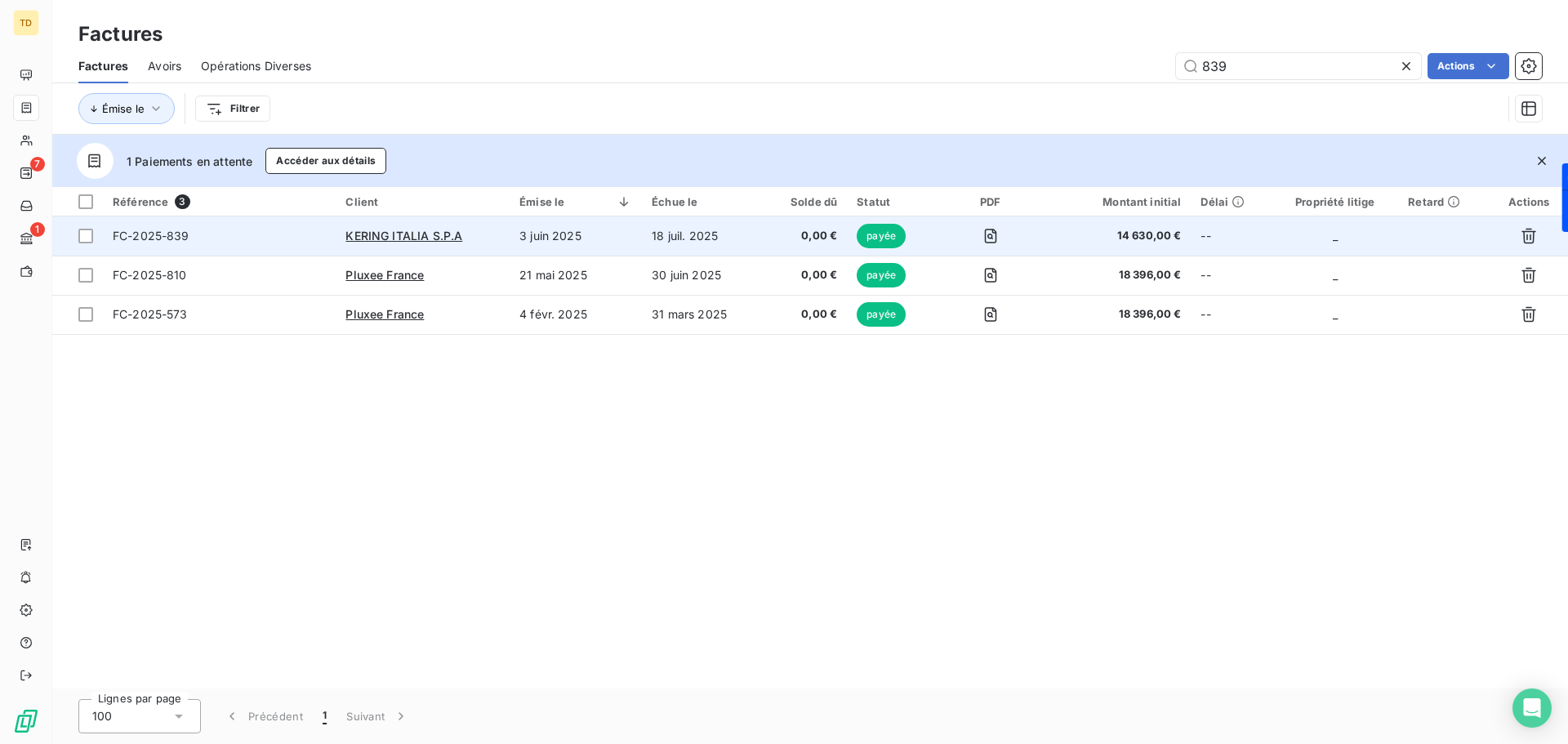
type input "839"
click at [606, 240] on td "3 juin 2025" at bounding box center [575, 236] width 132 height 39
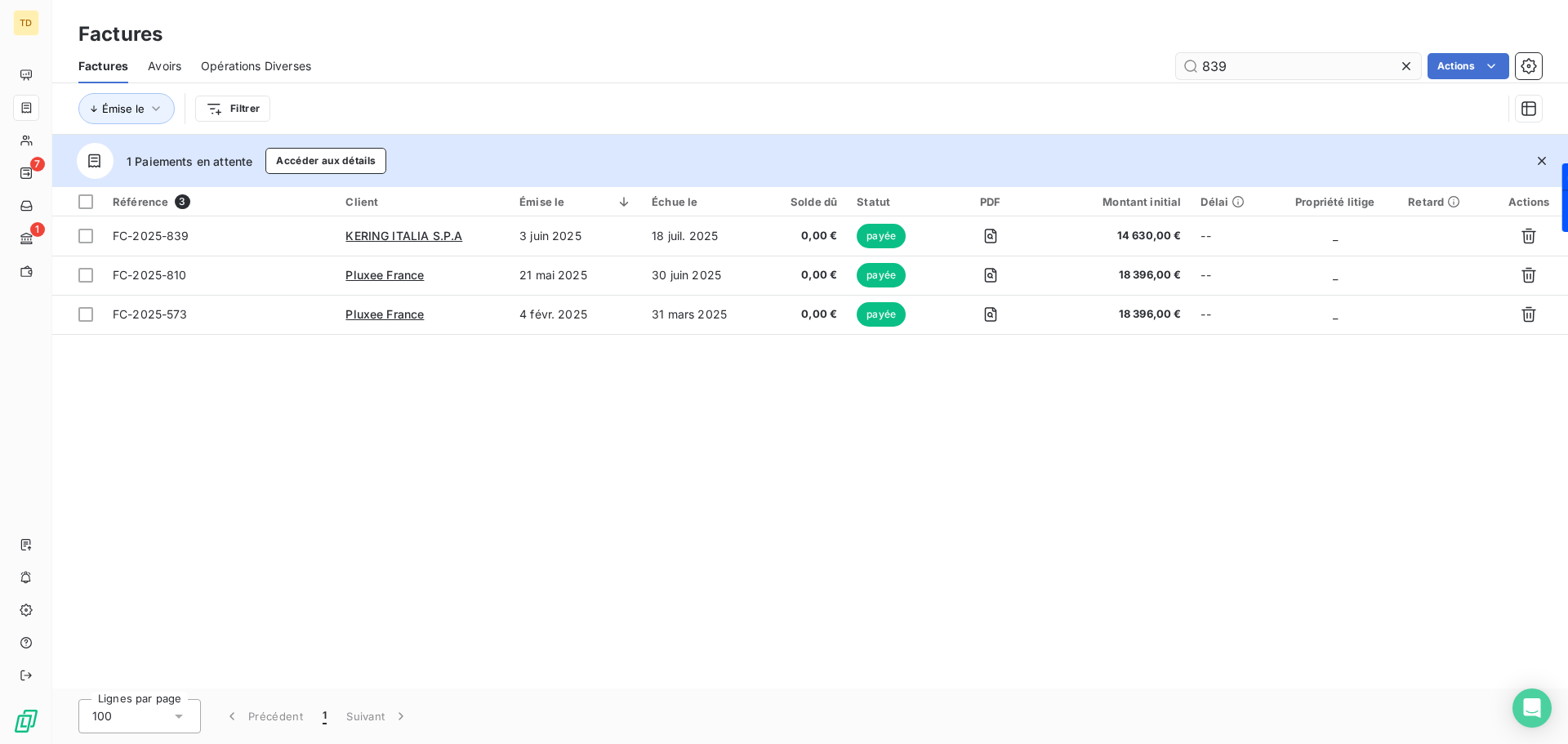
click at [1246, 63] on input "839" at bounding box center [1298, 66] width 245 height 27
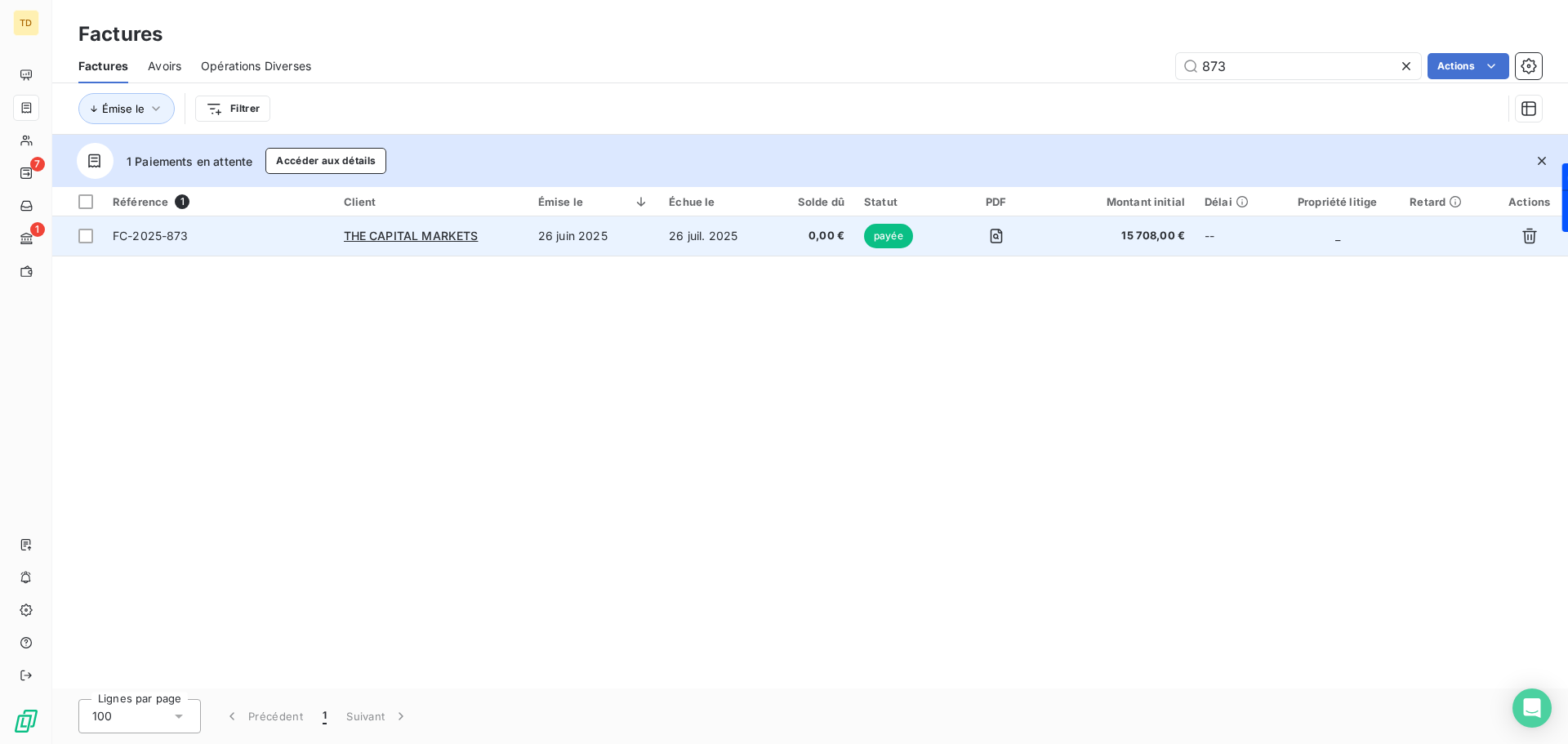
type input "873"
click at [524, 234] on td "THE CAPITAL MARKETS" at bounding box center [431, 236] width 195 height 39
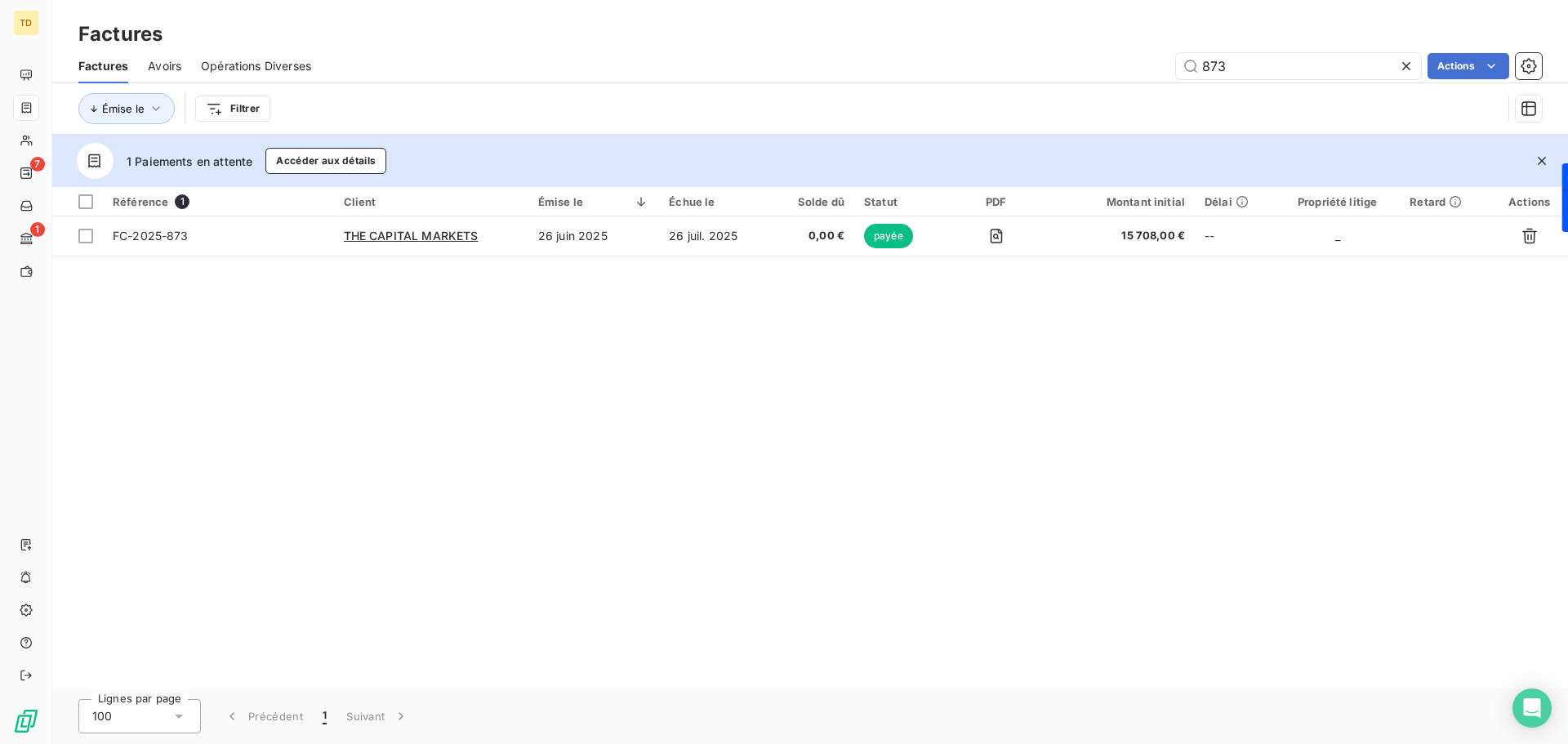
drag, startPoint x: 1234, startPoint y: 64, endPoint x: 1119, endPoint y: 64, distance: 115.0
click at [1135, 60] on div "873 Actions" at bounding box center [936, 66] width 1211 height 27
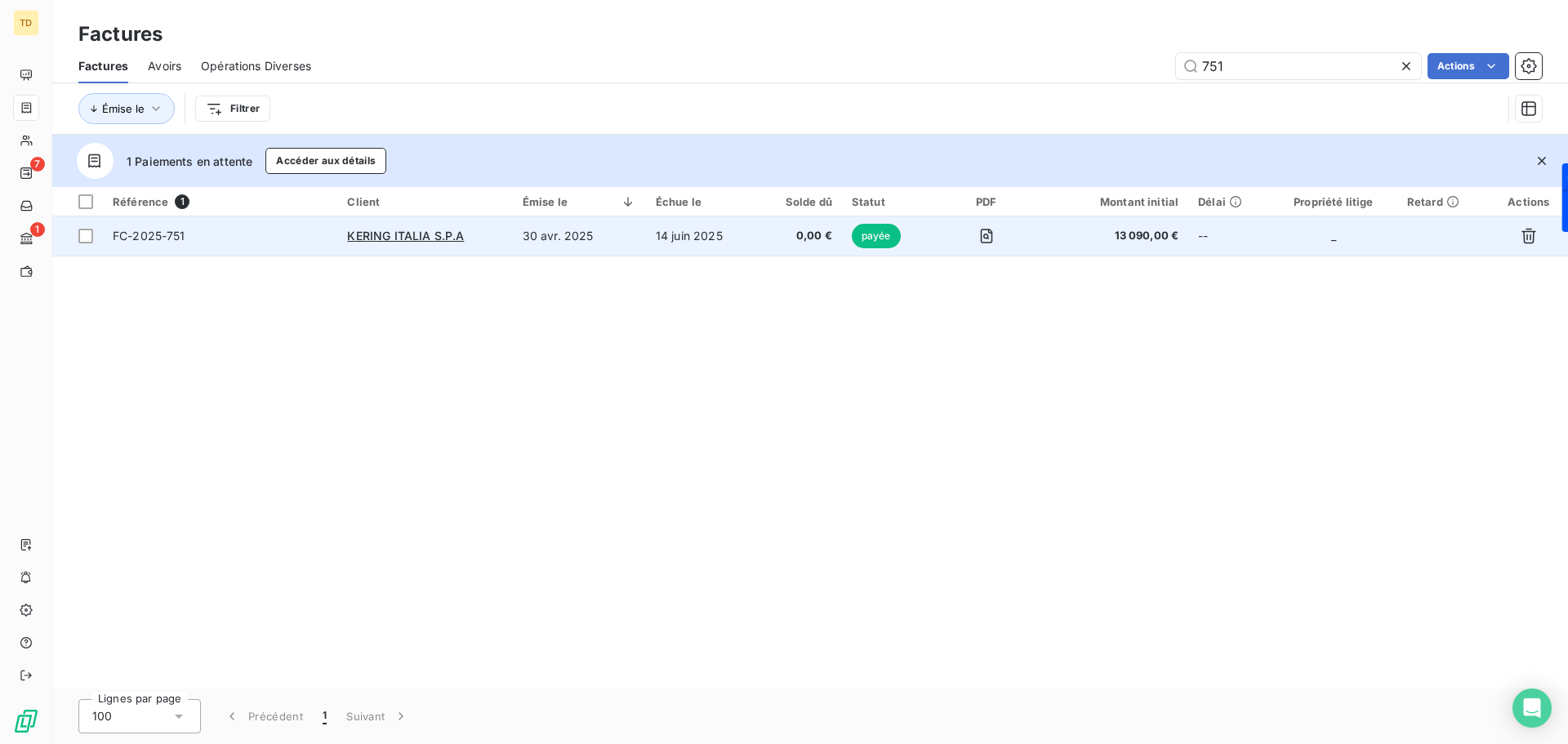
type input "751"
click at [707, 231] on td "14 juin 2025" at bounding box center [701, 236] width 111 height 39
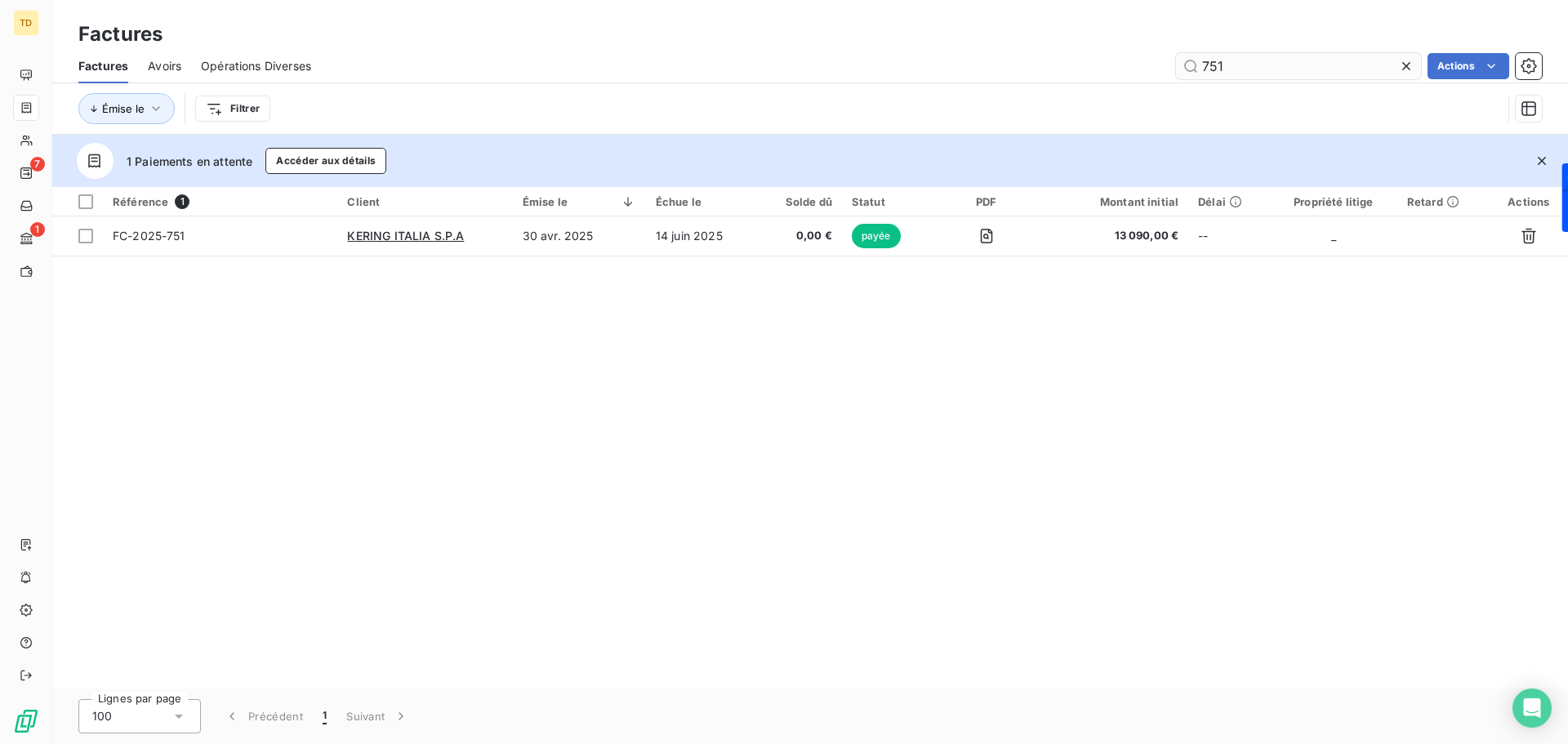
drag, startPoint x: 1255, startPoint y: 66, endPoint x: 1184, endPoint y: 66, distance: 71.0
click at [1186, 67] on input "751" at bounding box center [1298, 66] width 245 height 27
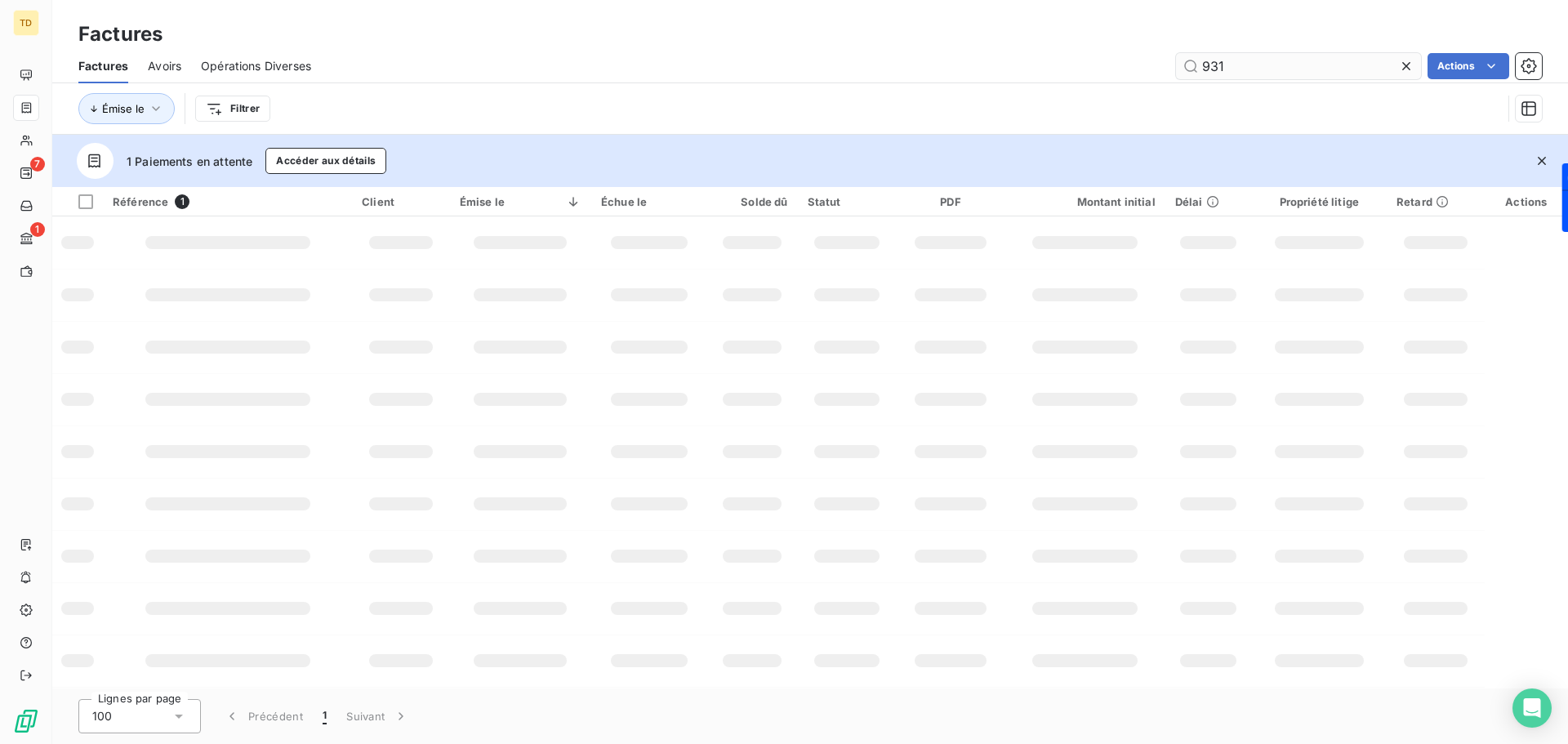
type input "931"
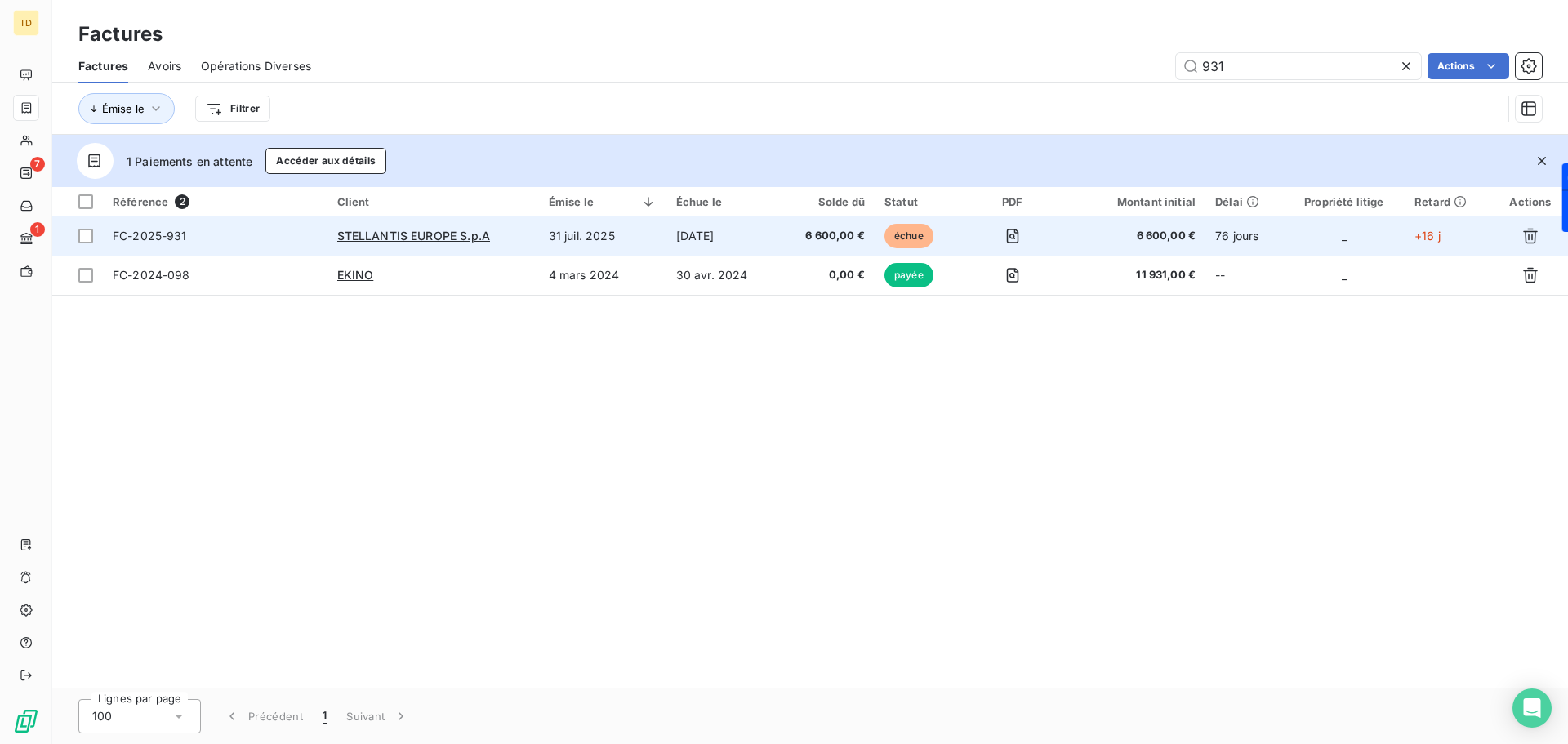
click at [564, 227] on td "31 juil. 2025" at bounding box center [603, 236] width 127 height 39
